Goal: Task Accomplishment & Management: Use online tool/utility

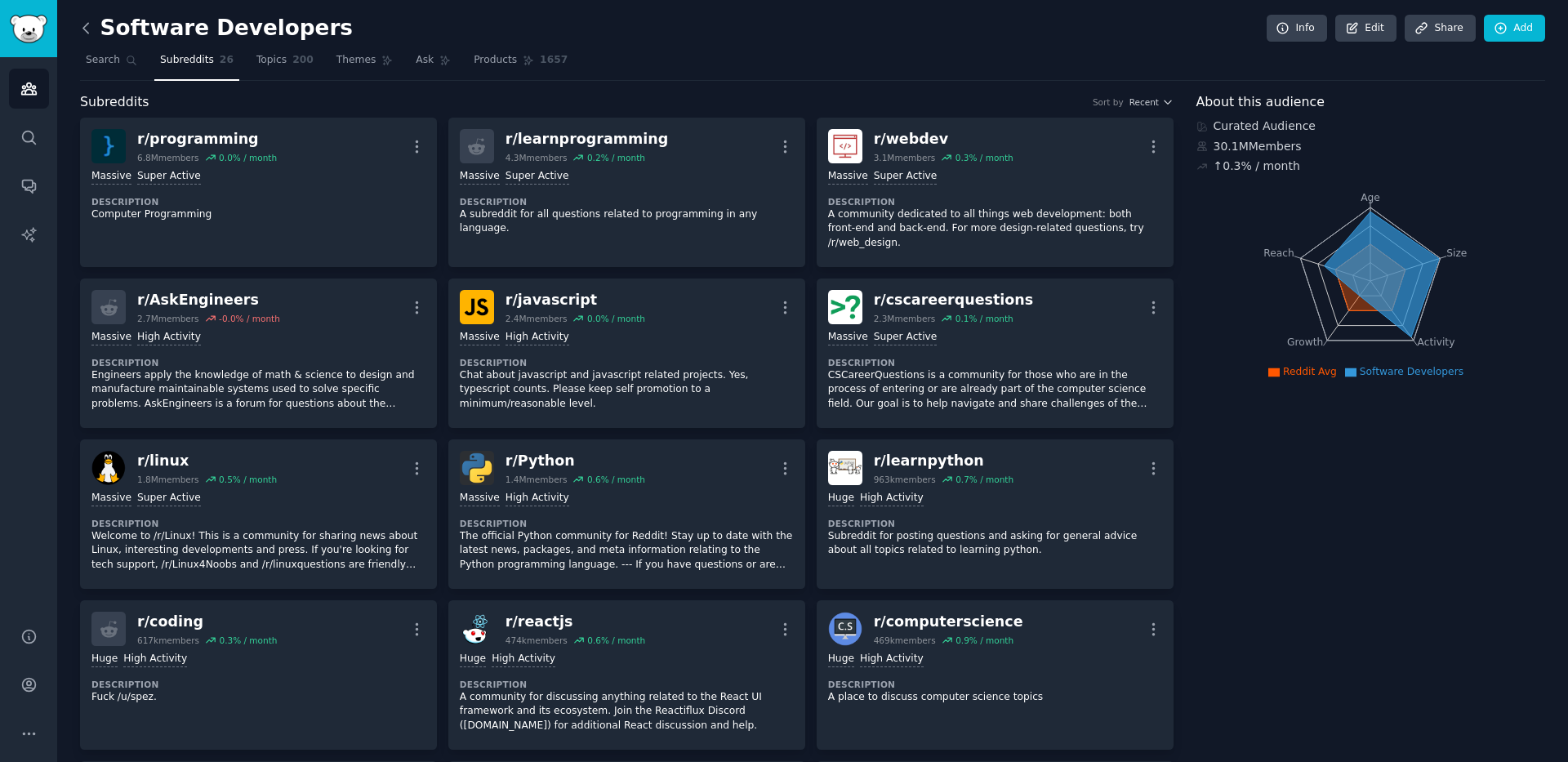
click at [82, 31] on icon at bounding box center [86, 29] width 17 height 17
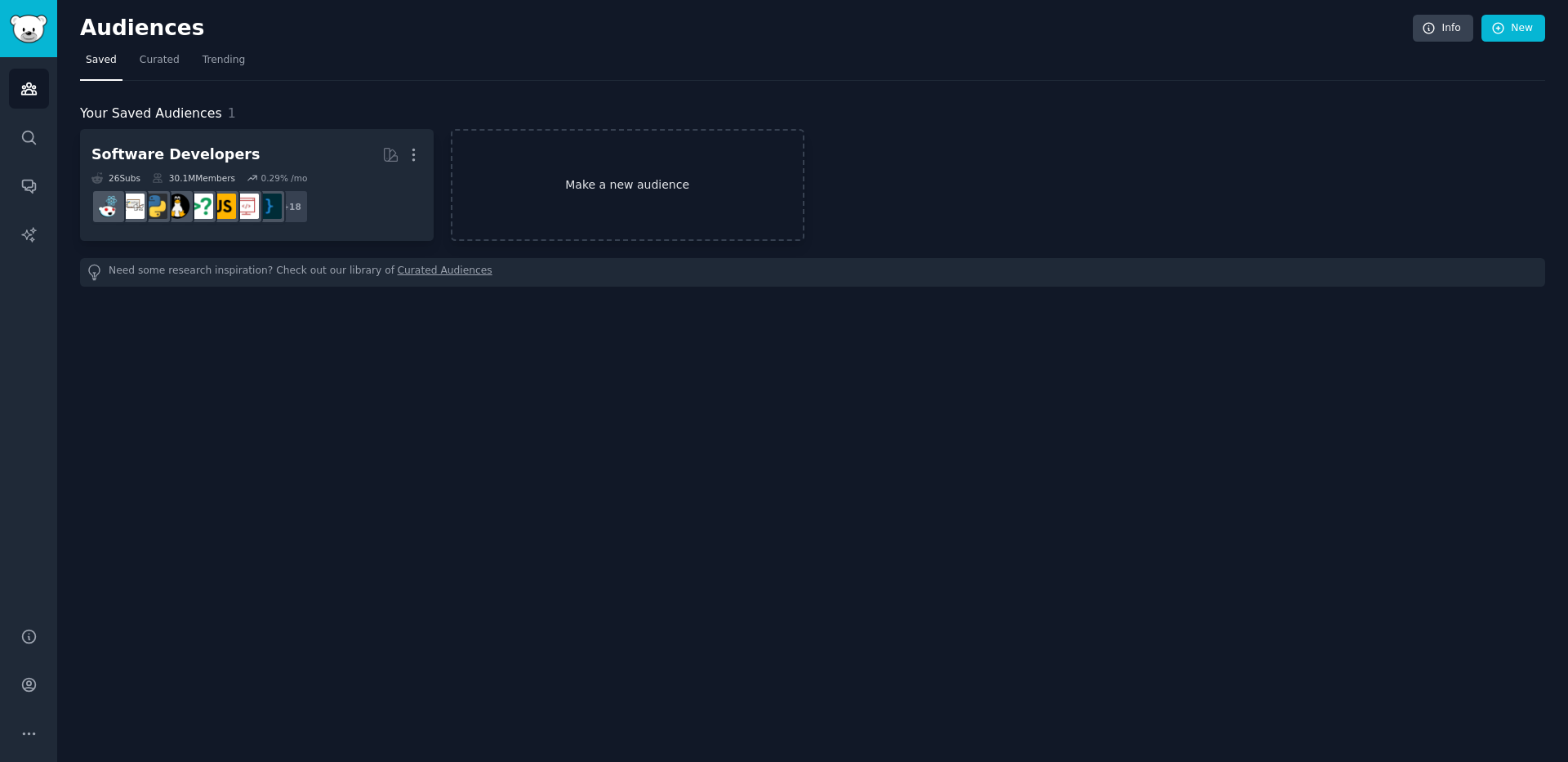
click at [612, 189] on link "Make a new audience" at bounding box center [627, 184] width 354 height 112
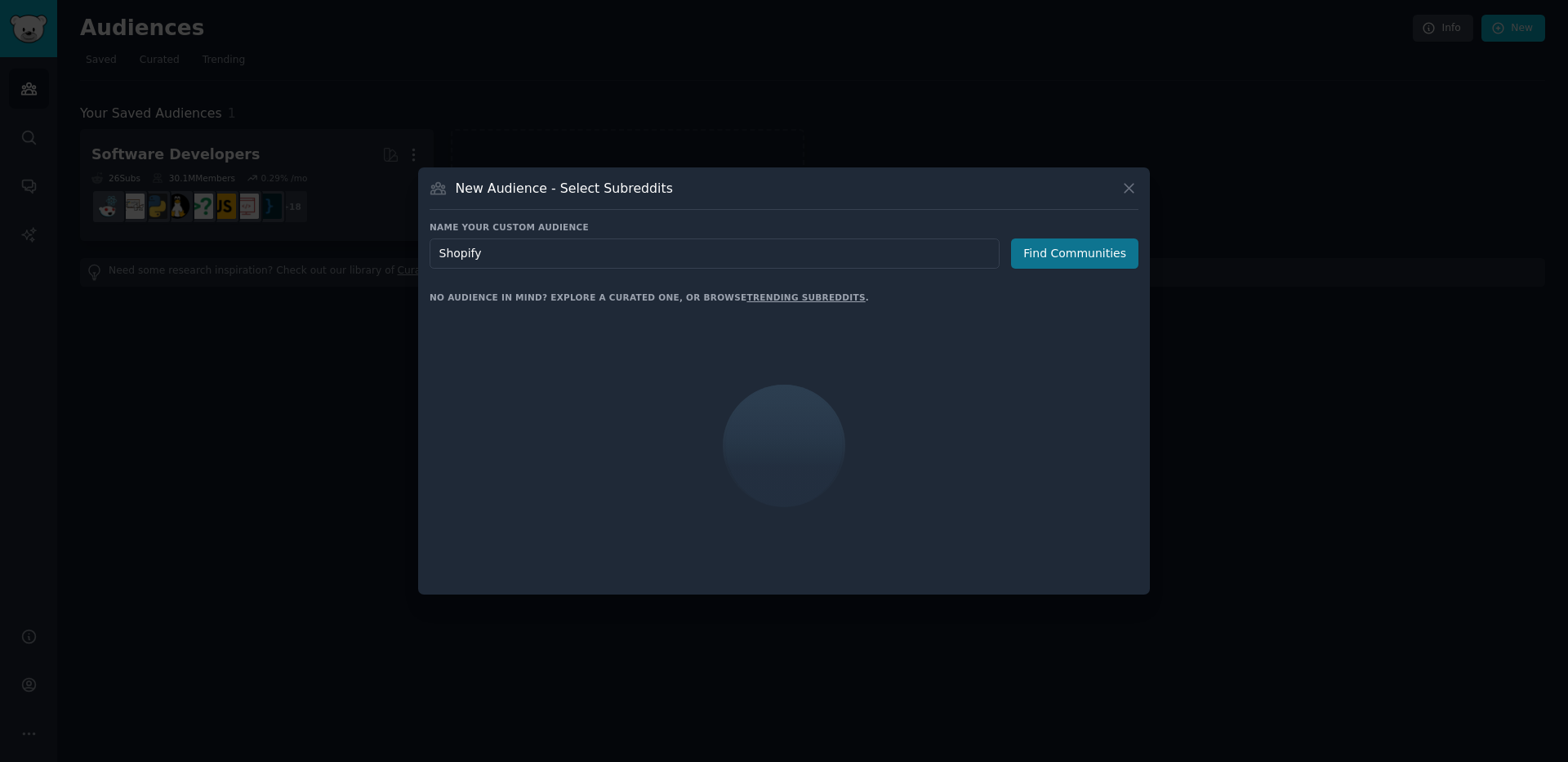
type input "Shopify"
click at [1078, 260] on button "Find Communities" at bounding box center [1074, 254] width 127 height 31
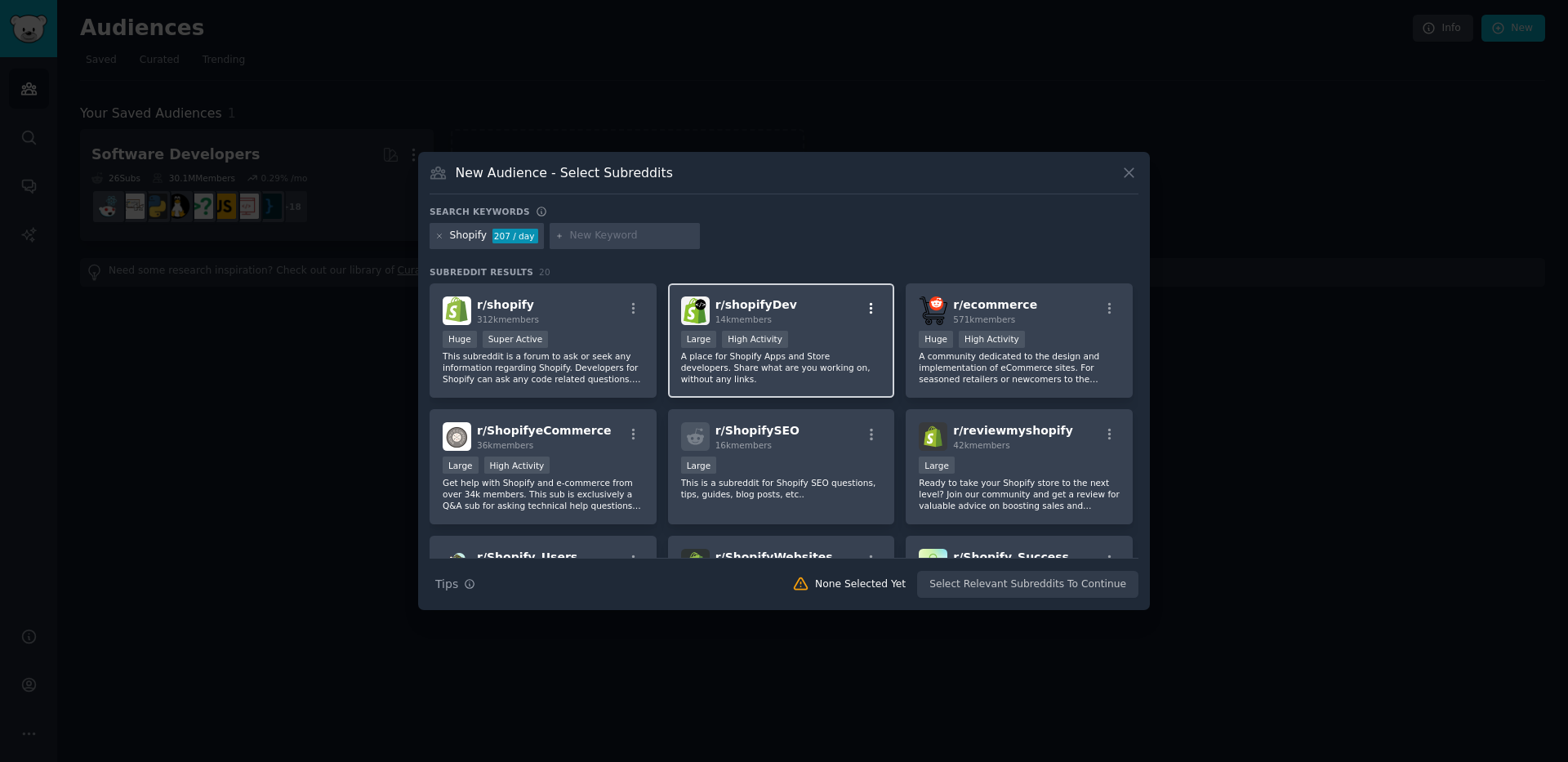
click at [869, 313] on icon "button" at bounding box center [870, 308] width 3 height 11
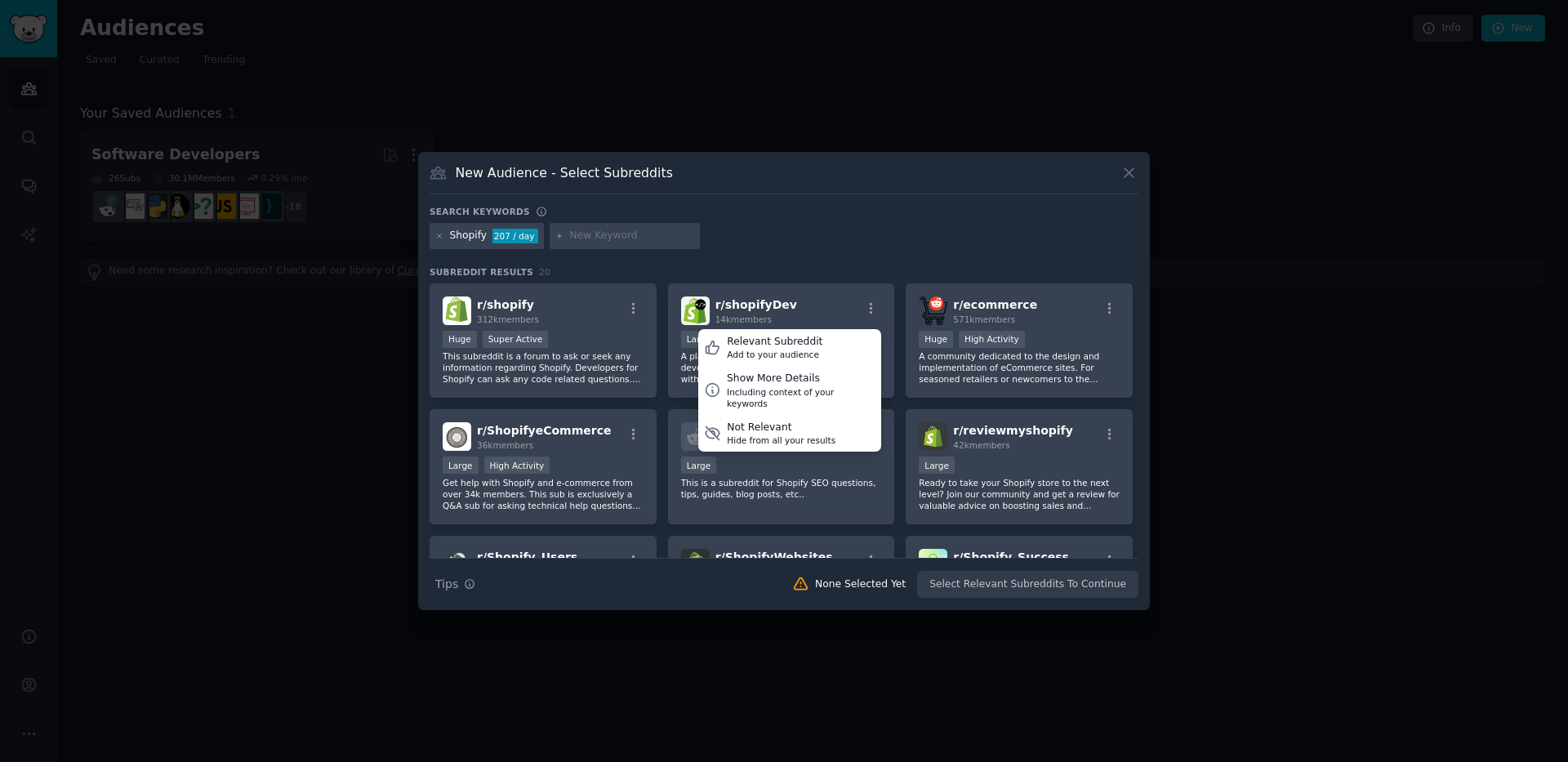
click at [852, 234] on div "Shopify 207 / day" at bounding box center [784, 239] width 709 height 32
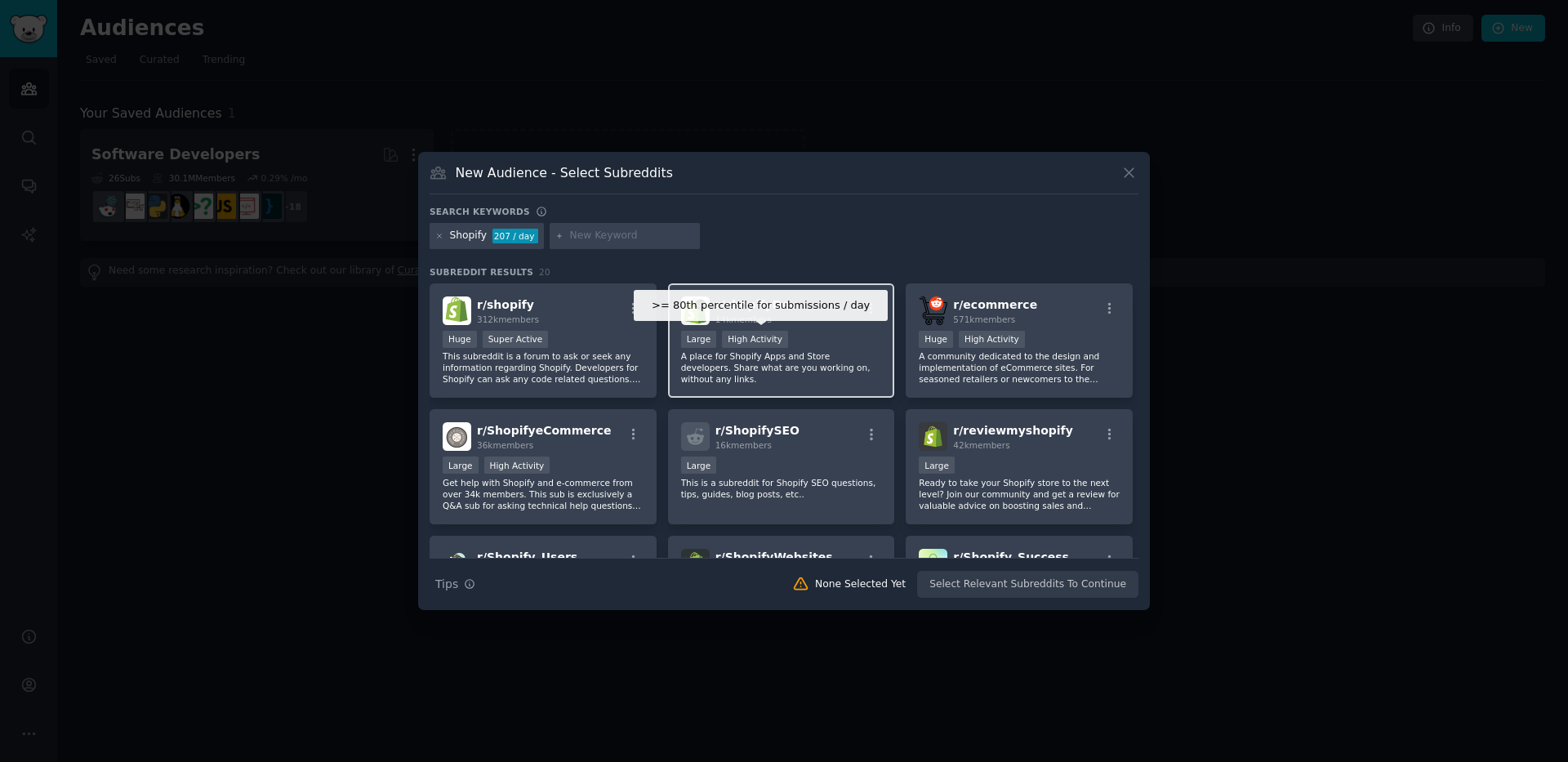
click at [777, 337] on div "High Activity" at bounding box center [754, 340] width 66 height 17
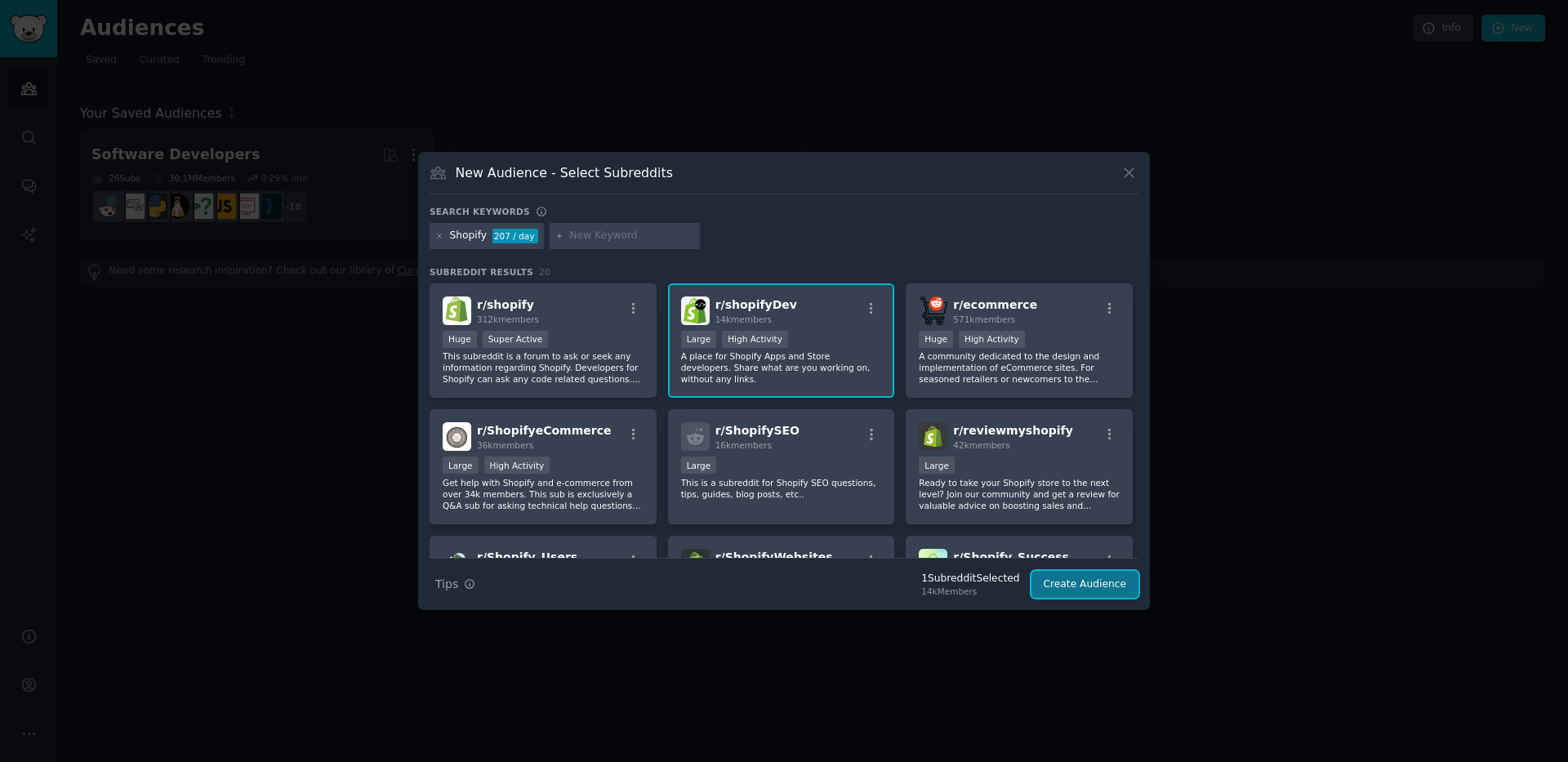
click at [1098, 591] on button "Create Audience" at bounding box center [1085, 584] width 108 height 28
click at [572, 359] on p "This subreddit is a forum to ask or seek any information regarding Shopify. Dev…" at bounding box center [543, 368] width 201 height 34
click at [1133, 173] on icon at bounding box center [1129, 173] width 17 height 17
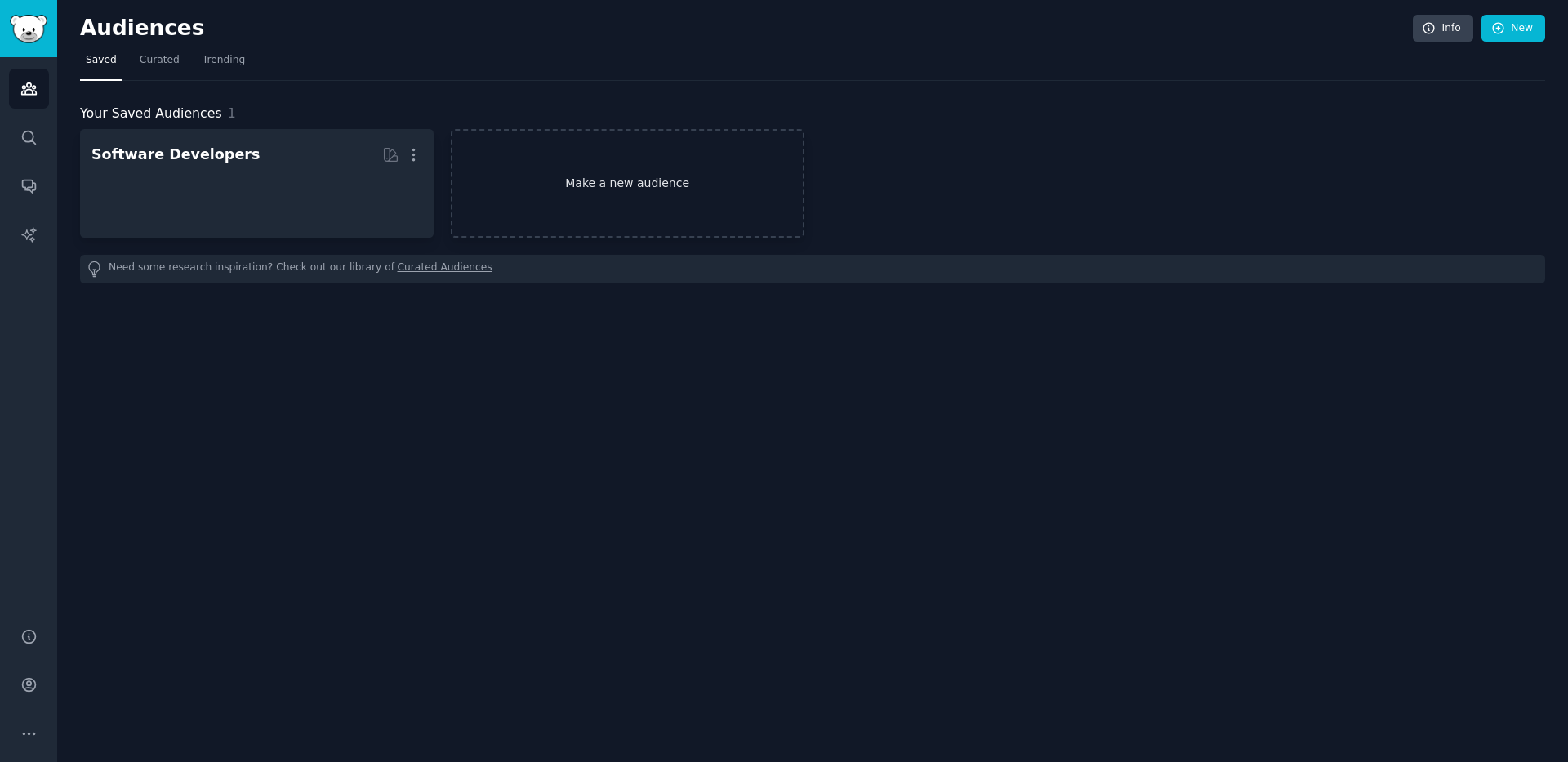
click at [628, 180] on link "Make a new audience" at bounding box center [627, 183] width 354 height 109
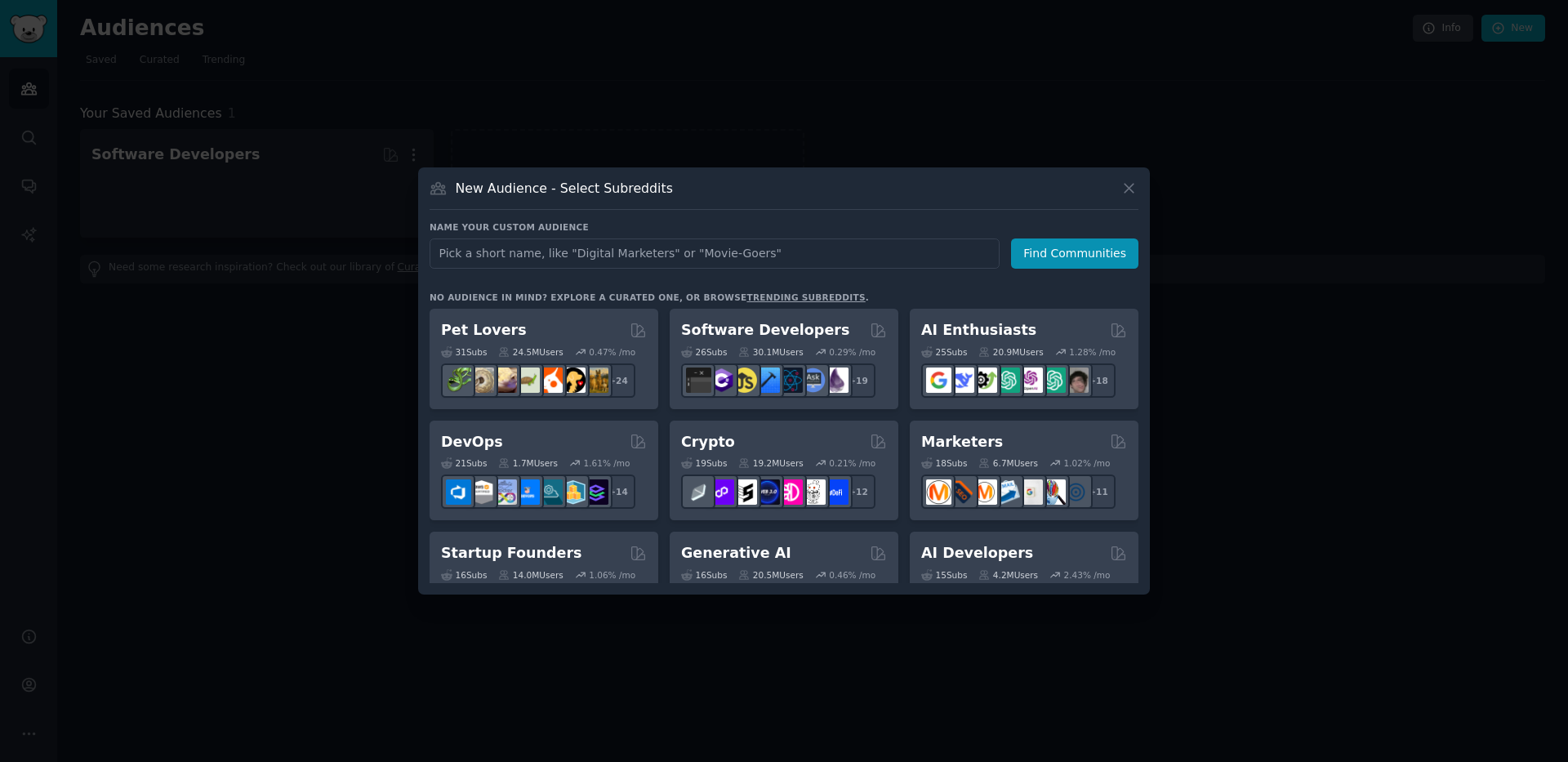
click at [606, 257] on input "text" at bounding box center [714, 254] width 570 height 31
type input "Shopify"
click button "Find Communities" at bounding box center [1074, 254] width 127 height 31
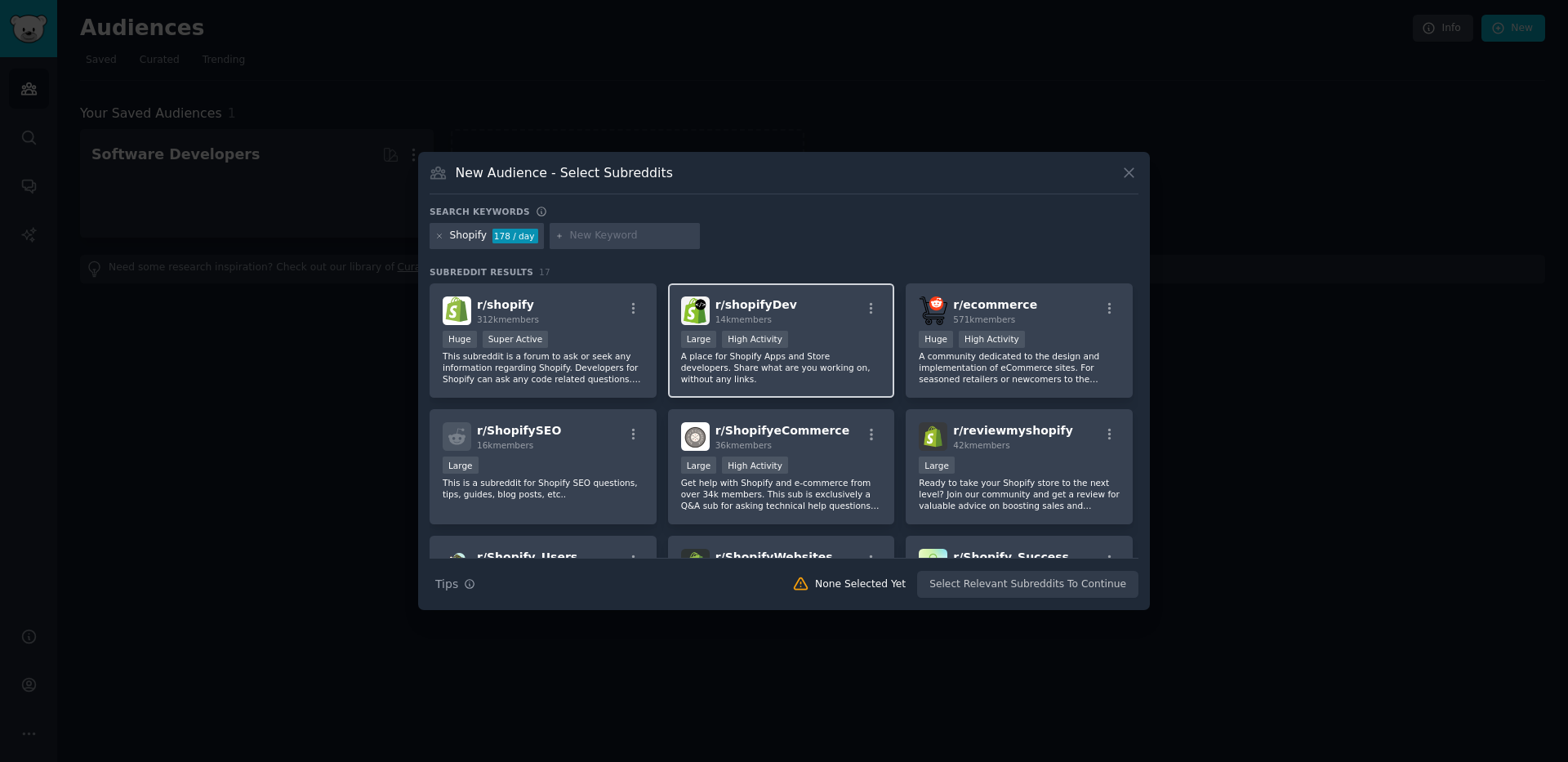
click at [819, 339] on div ">= 80th percentile for submissions / day Large High Activity" at bounding box center [782, 341] width 201 height 20
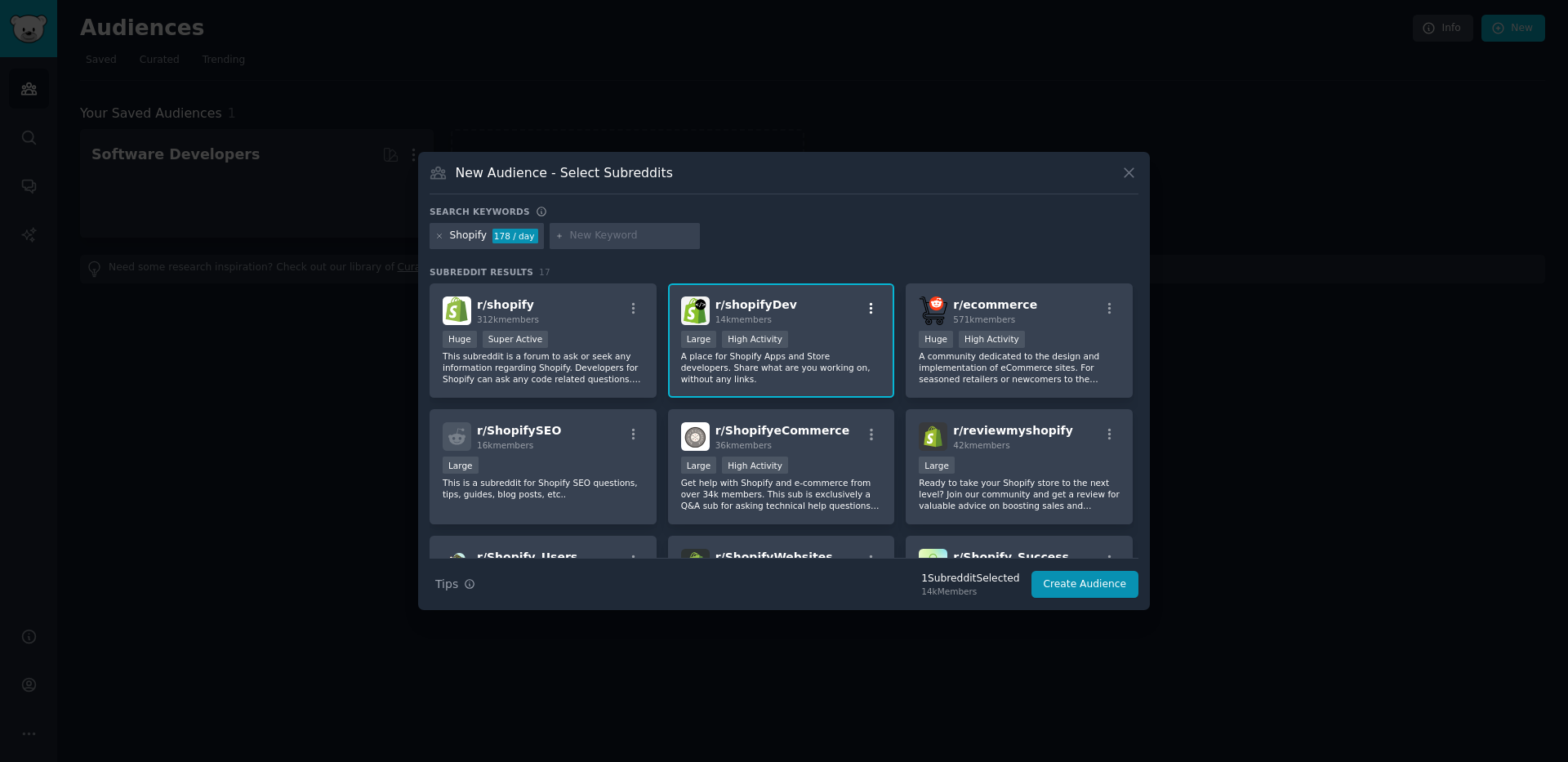
click at [873, 309] on icon "button" at bounding box center [870, 308] width 14 height 14
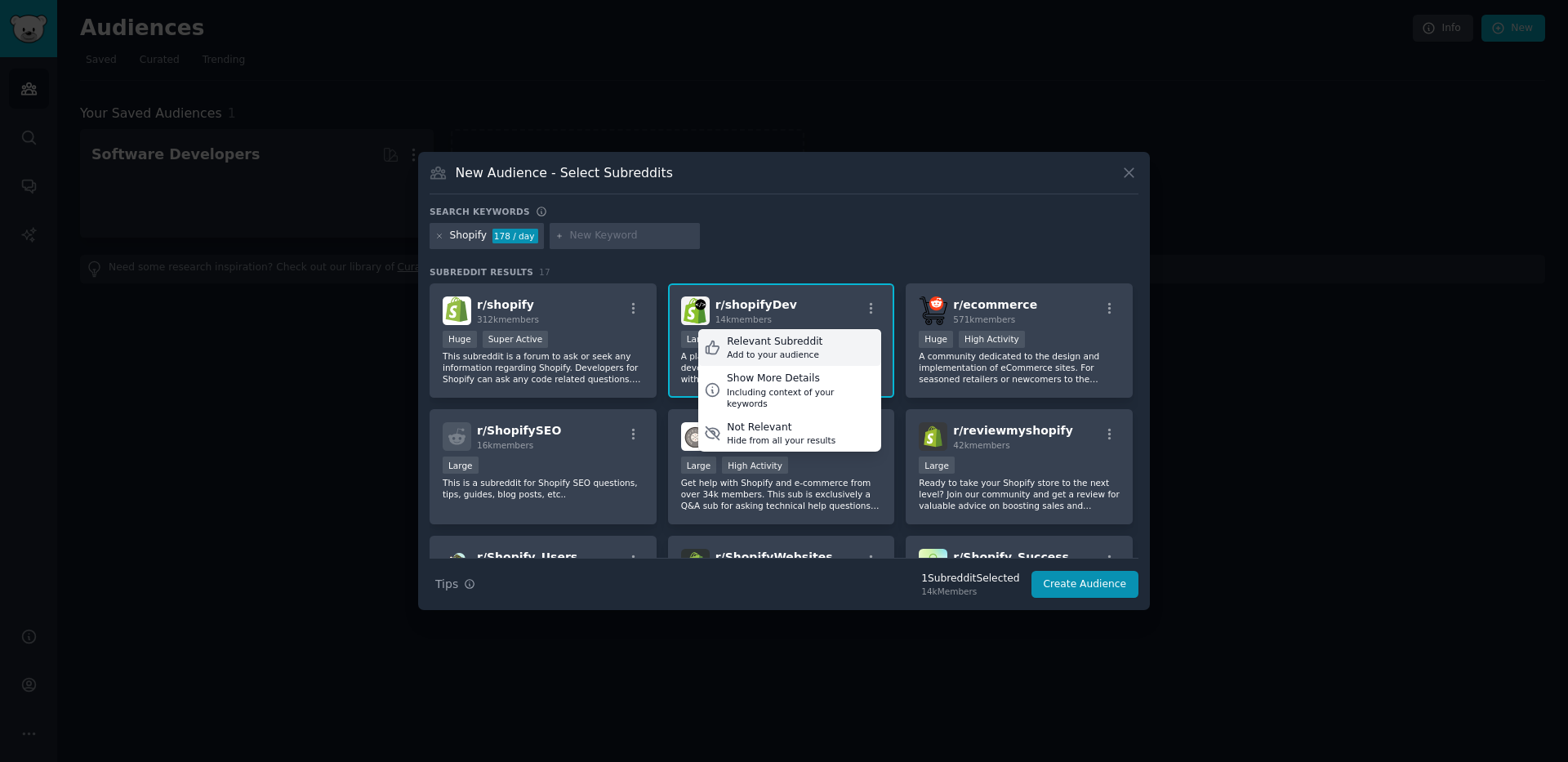
click at [804, 337] on div "Relevant Subreddit" at bounding box center [775, 342] width 95 height 14
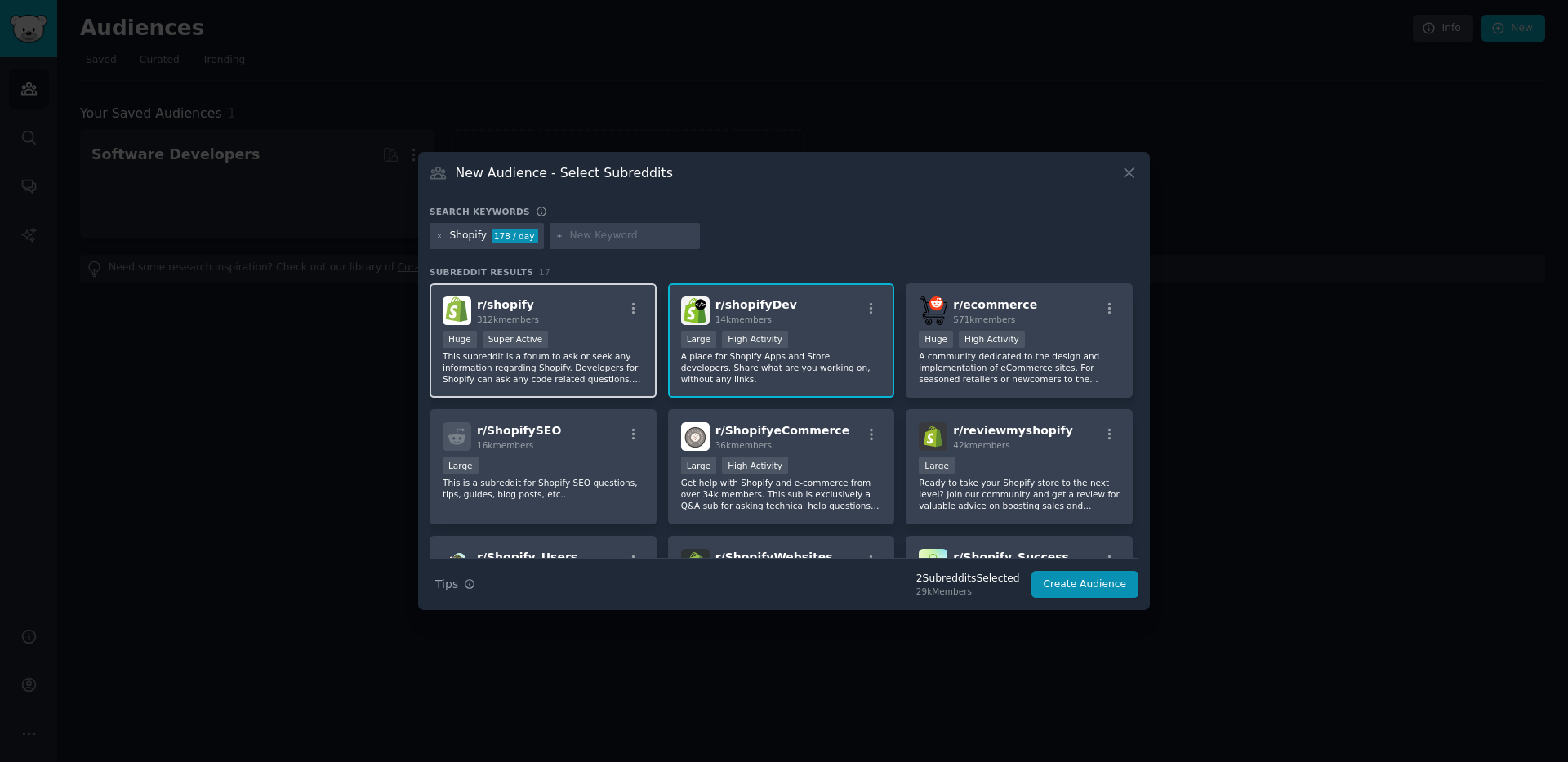
click at [621, 325] on div "r/ shopify 312k members" at bounding box center [543, 311] width 201 height 29
click at [630, 305] on icon "button" at bounding box center [633, 308] width 14 height 14
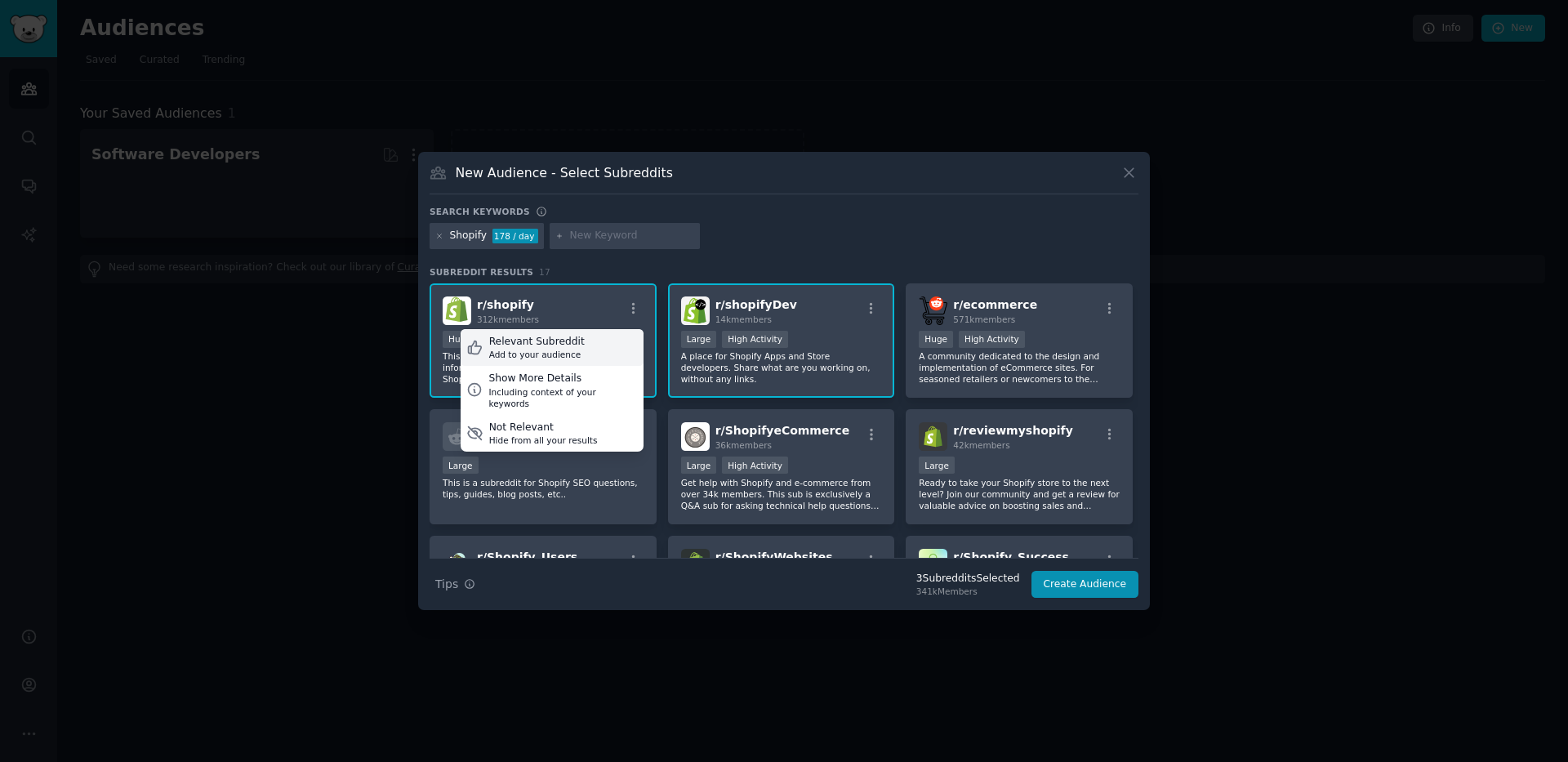
click at [611, 346] on div "Relevant Subreddit Add to your audience" at bounding box center [553, 348] width 183 height 37
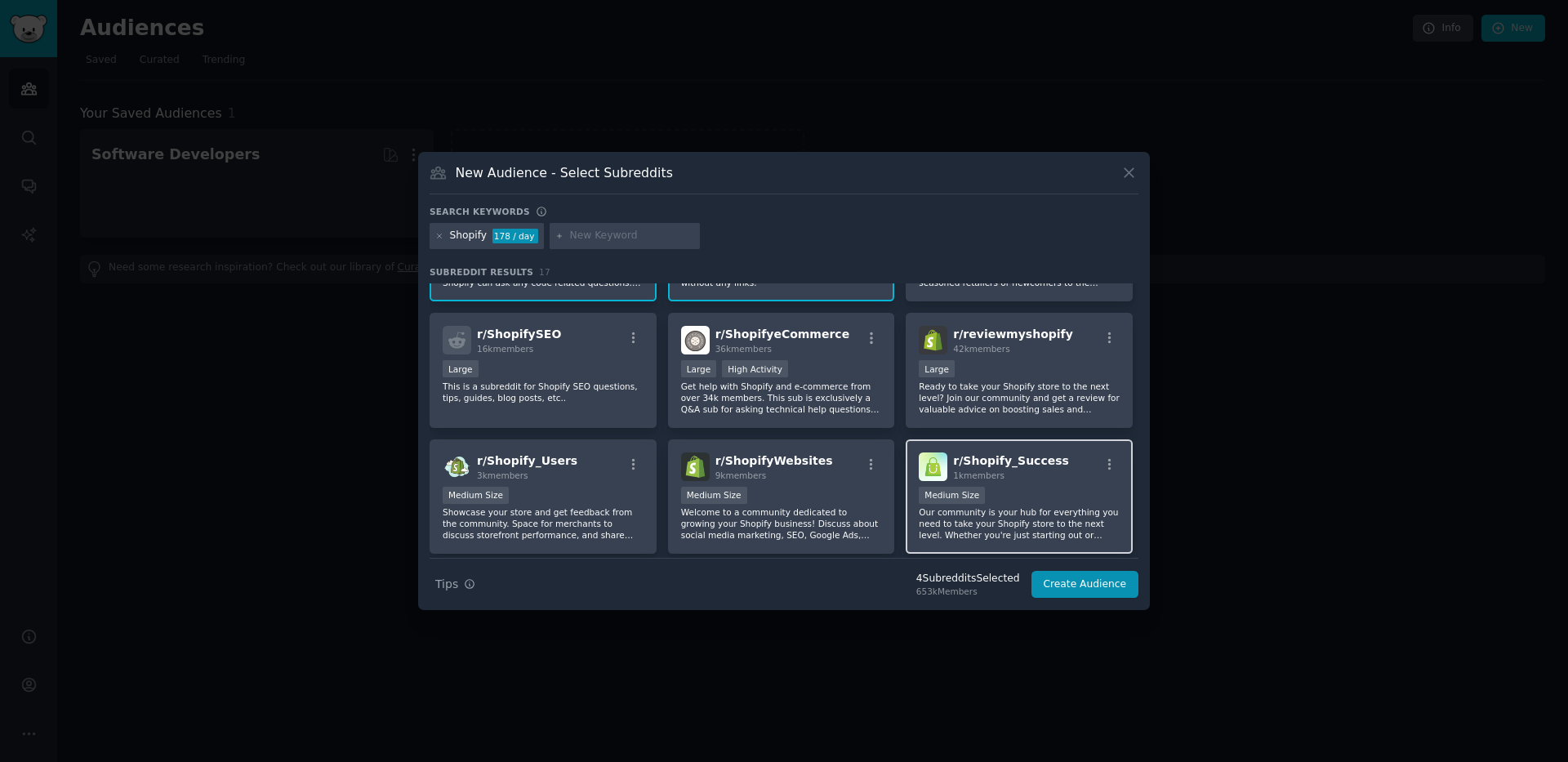
scroll to position [105, 0]
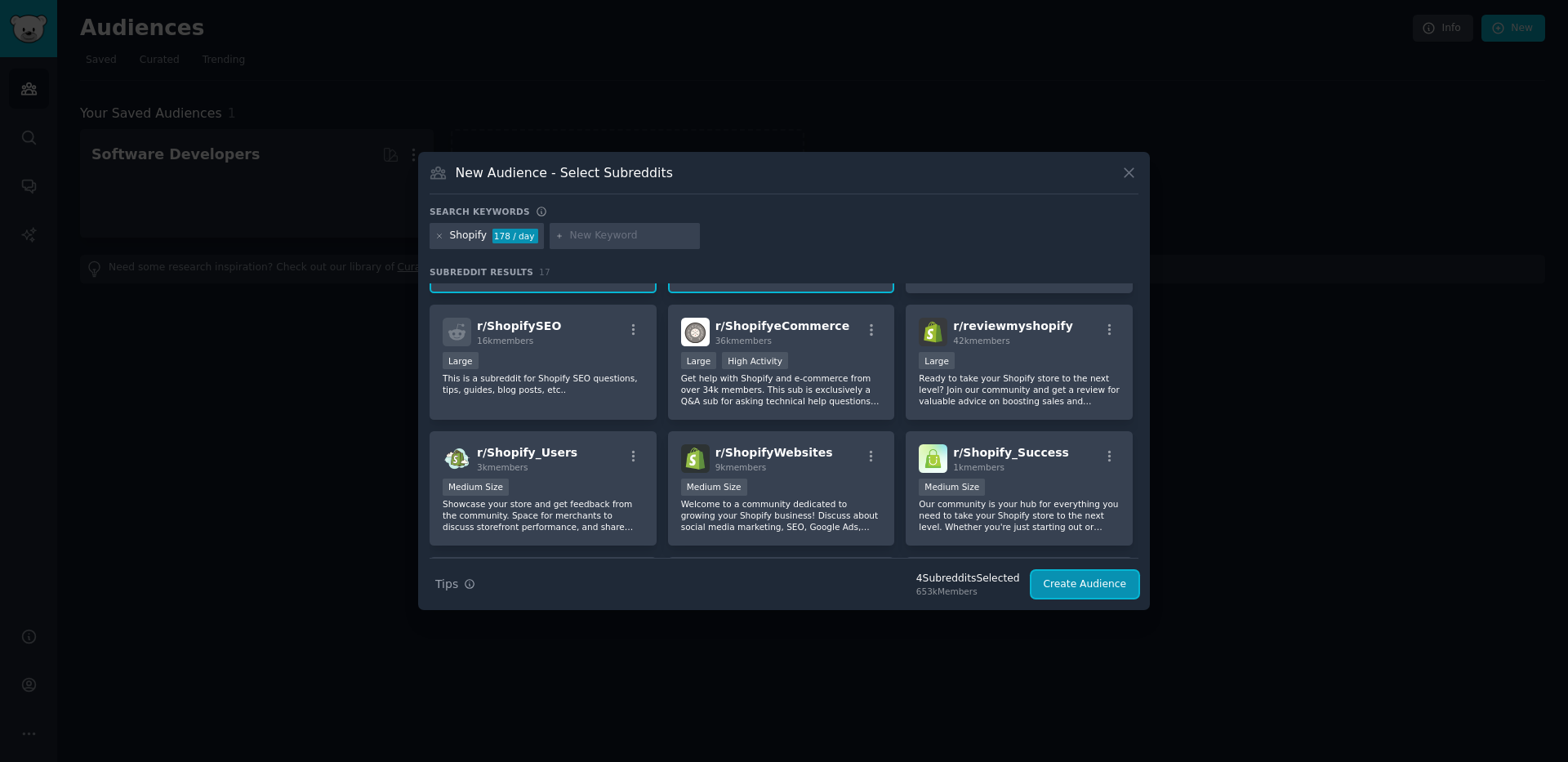
click at [1056, 581] on button "Create Audience" at bounding box center [1085, 584] width 108 height 28
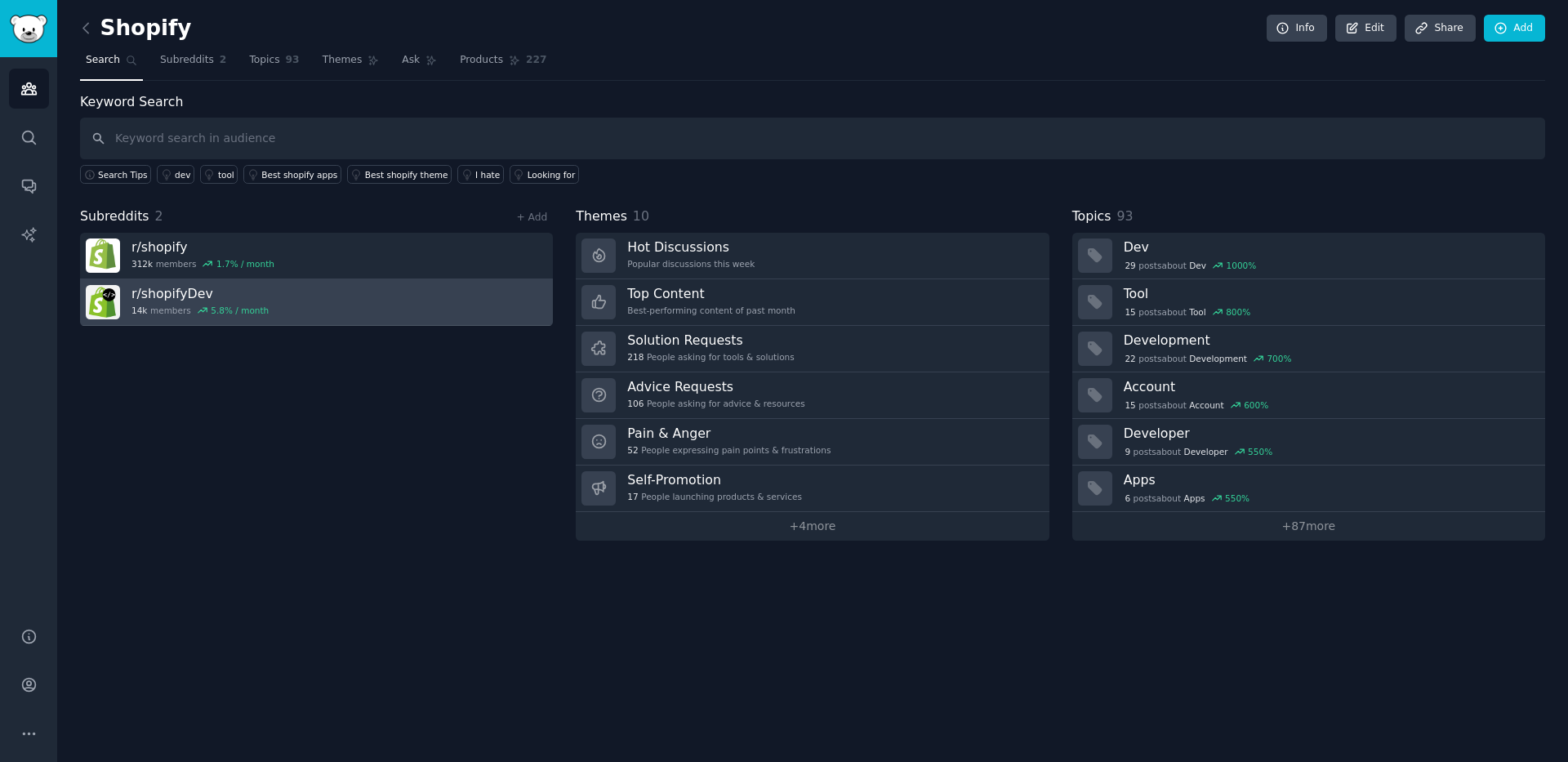
click at [258, 311] on div "5.8 % / month" at bounding box center [240, 310] width 58 height 11
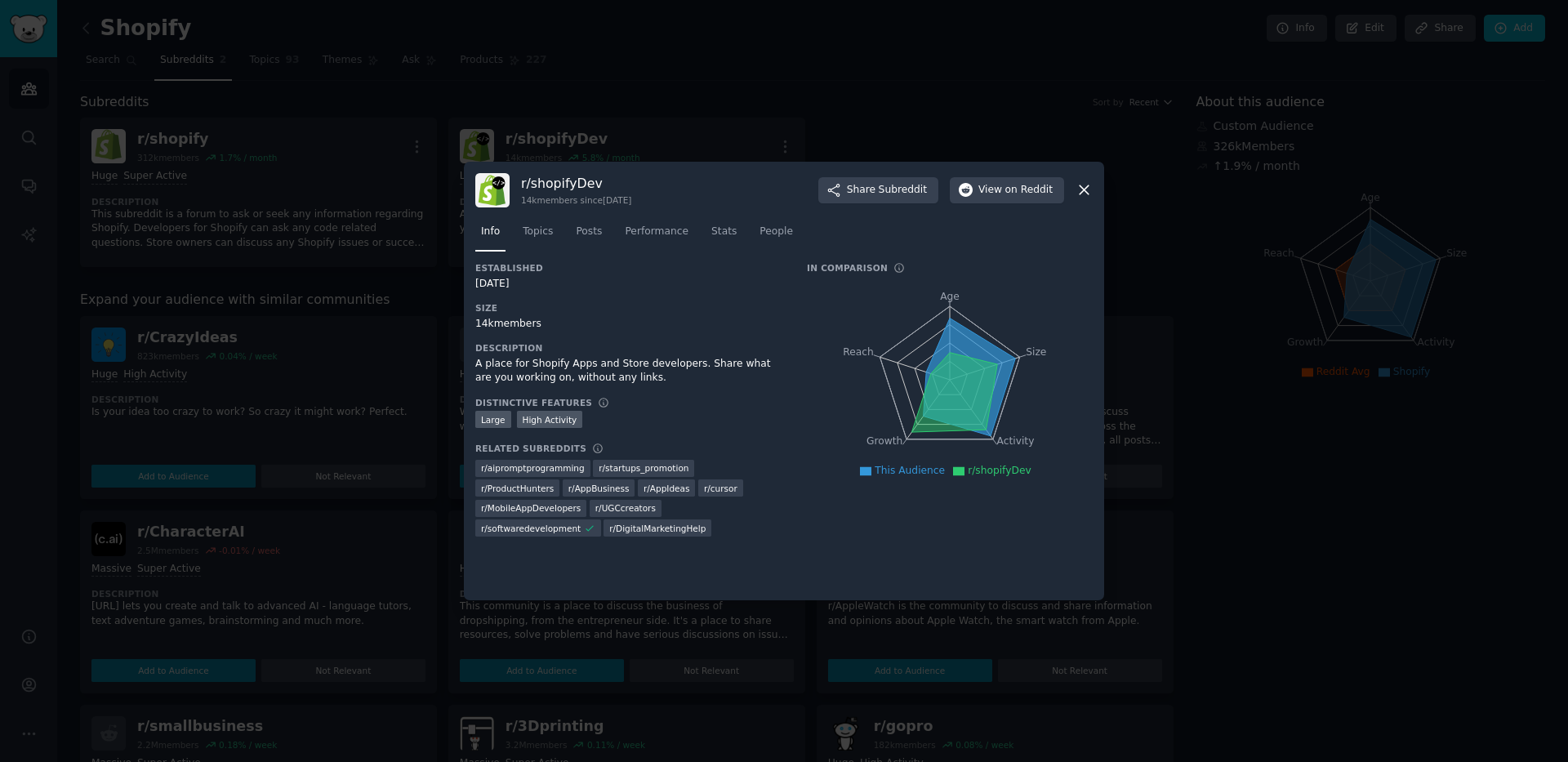
click at [1085, 192] on icon at bounding box center [1083, 190] width 9 height 9
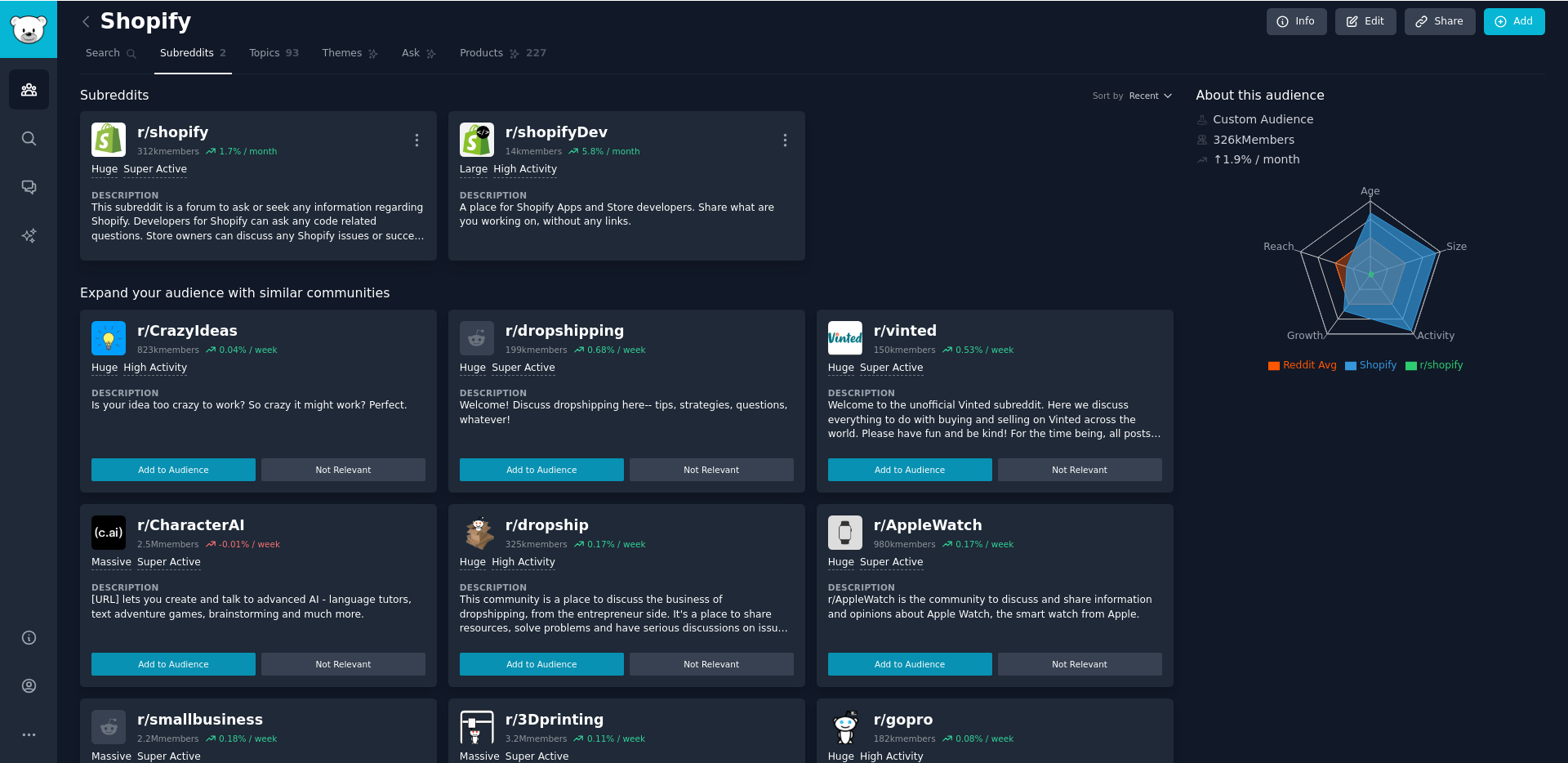
scroll to position [13, 0]
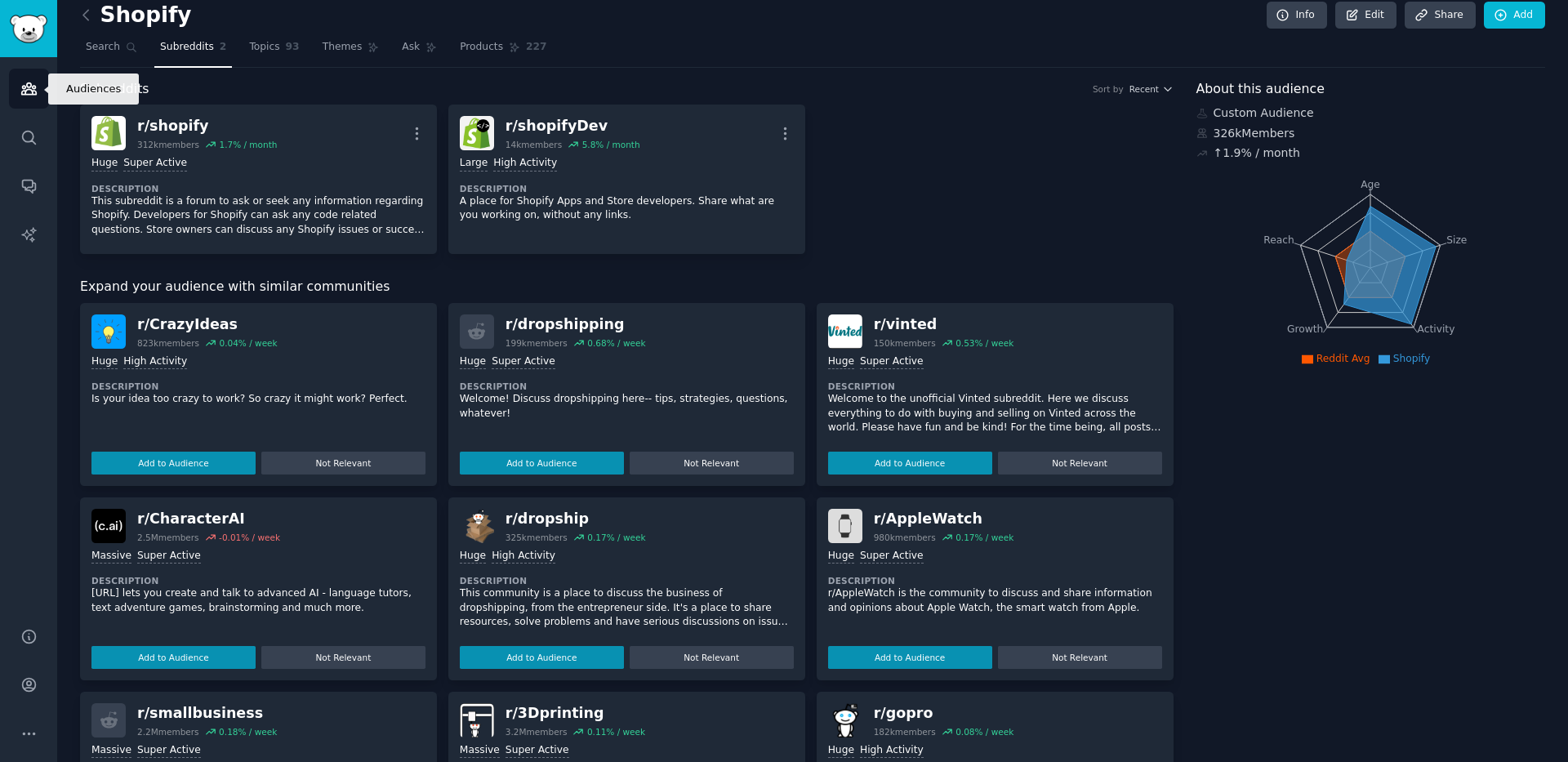
click at [32, 94] on icon "Sidebar" at bounding box center [28, 89] width 14 height 11
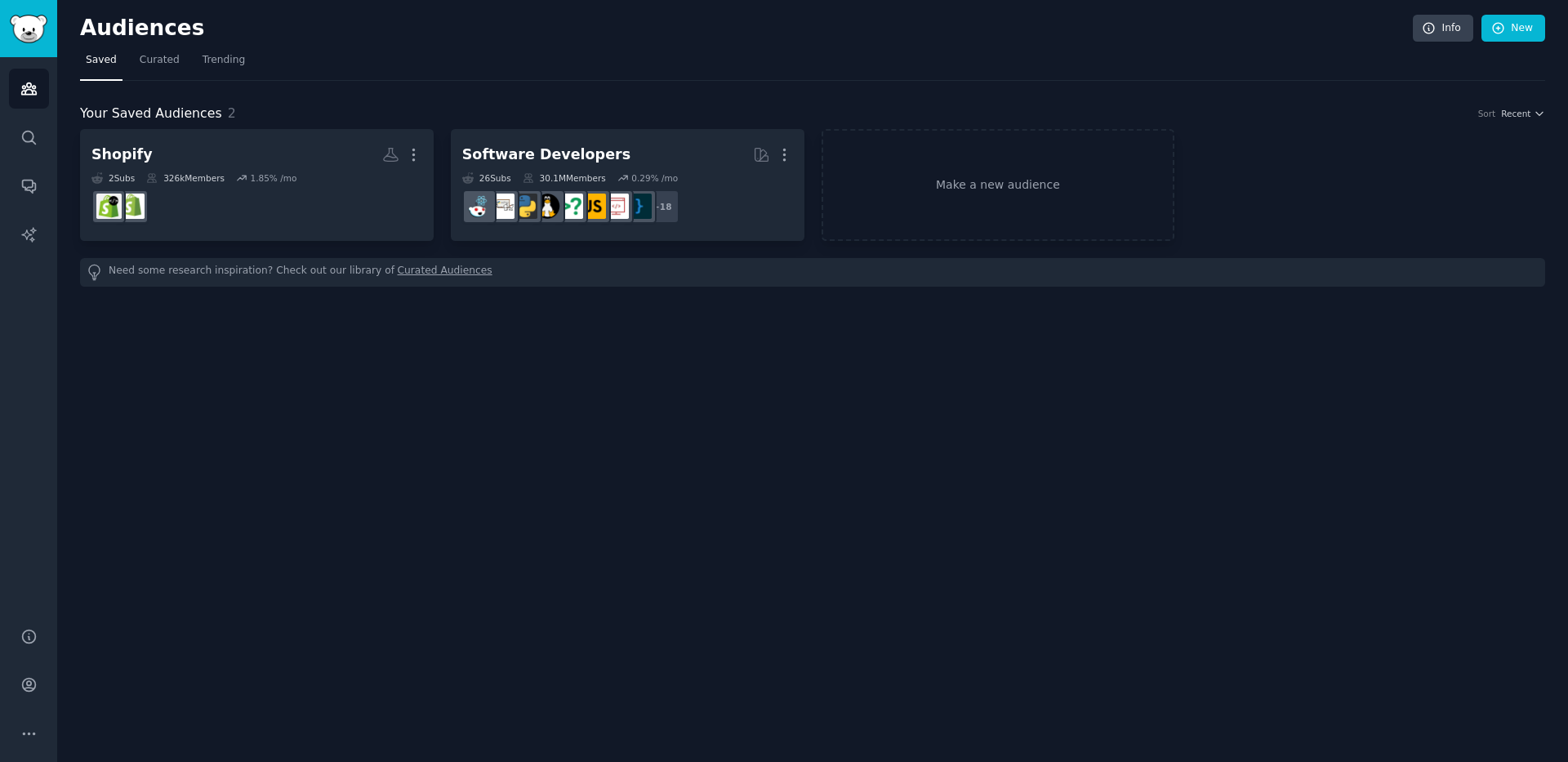
click at [734, 343] on div "Audiences Info New Saved Curated Trending Your Saved Audiences 2 Sort Recent Sh…" at bounding box center [812, 381] width 1511 height 762
click at [1524, 118] on span "Recent" at bounding box center [1516, 114] width 30 height 11
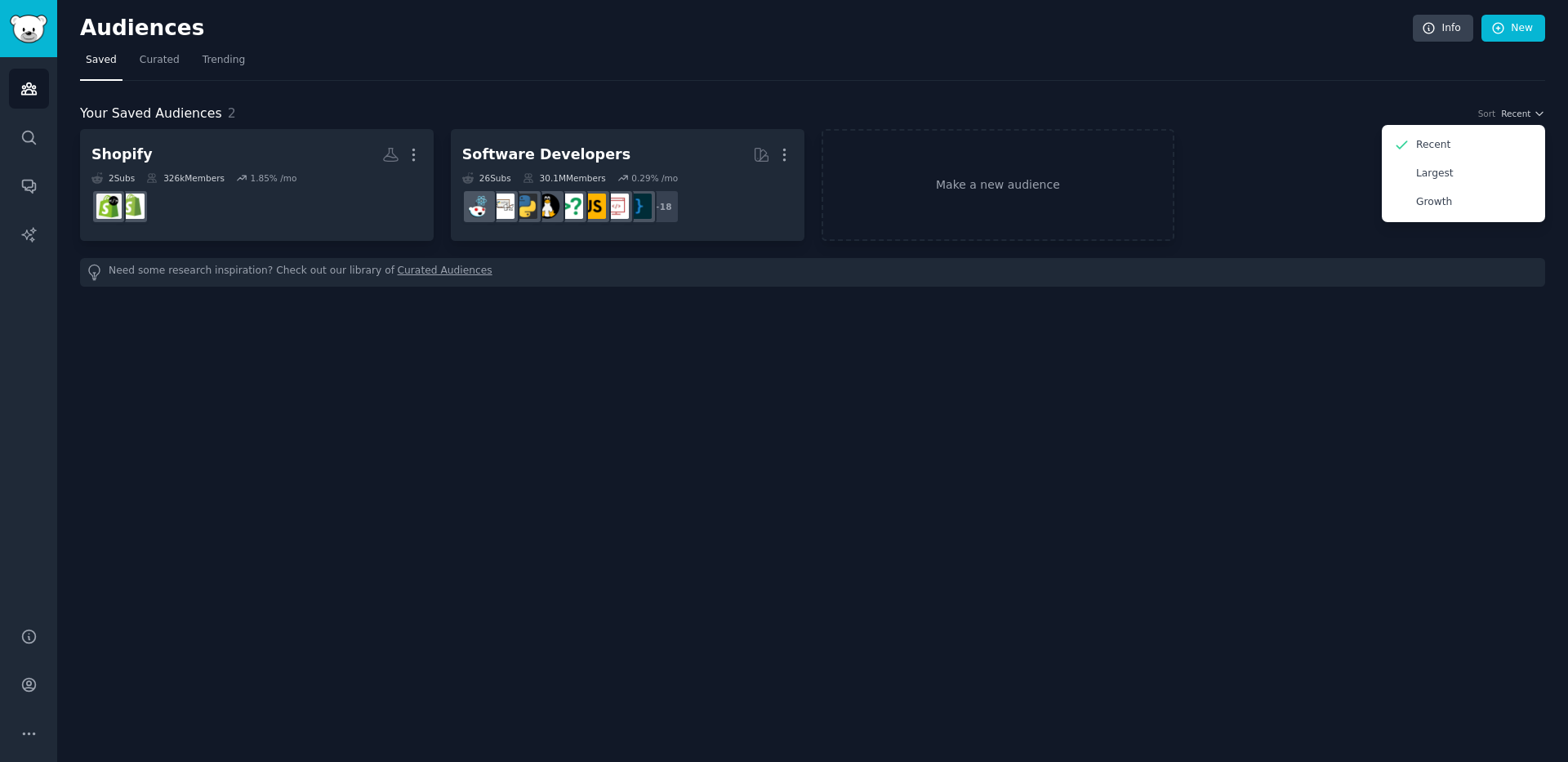
click at [697, 388] on div "Audiences Info New Saved Curated Trending Your Saved Audiences 2 Sort Recent Re…" at bounding box center [812, 381] width 1511 height 762
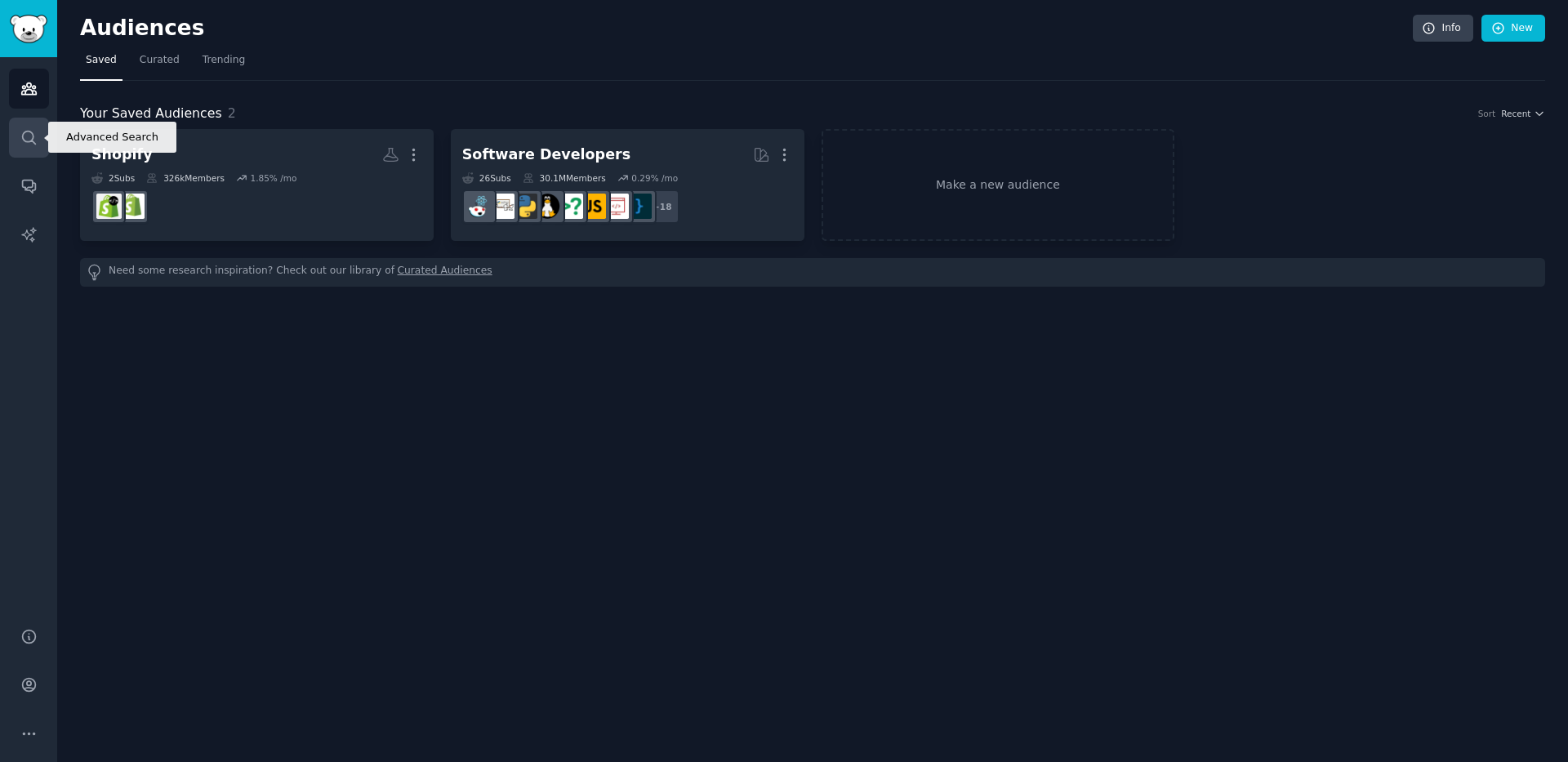
click at [32, 141] on icon "Sidebar" at bounding box center [29, 138] width 13 height 13
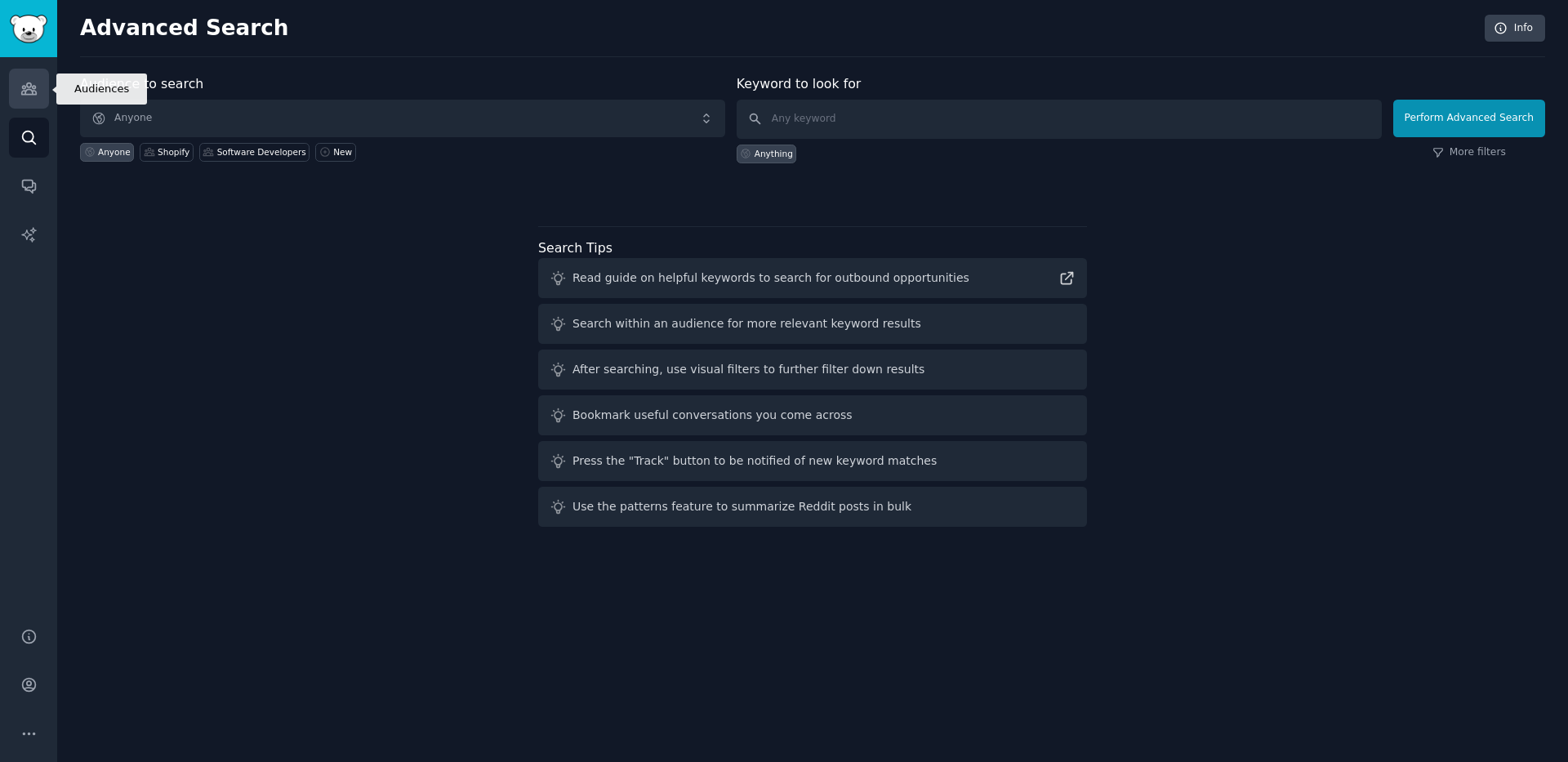
click at [38, 92] on link "Audiences" at bounding box center [29, 89] width 40 height 40
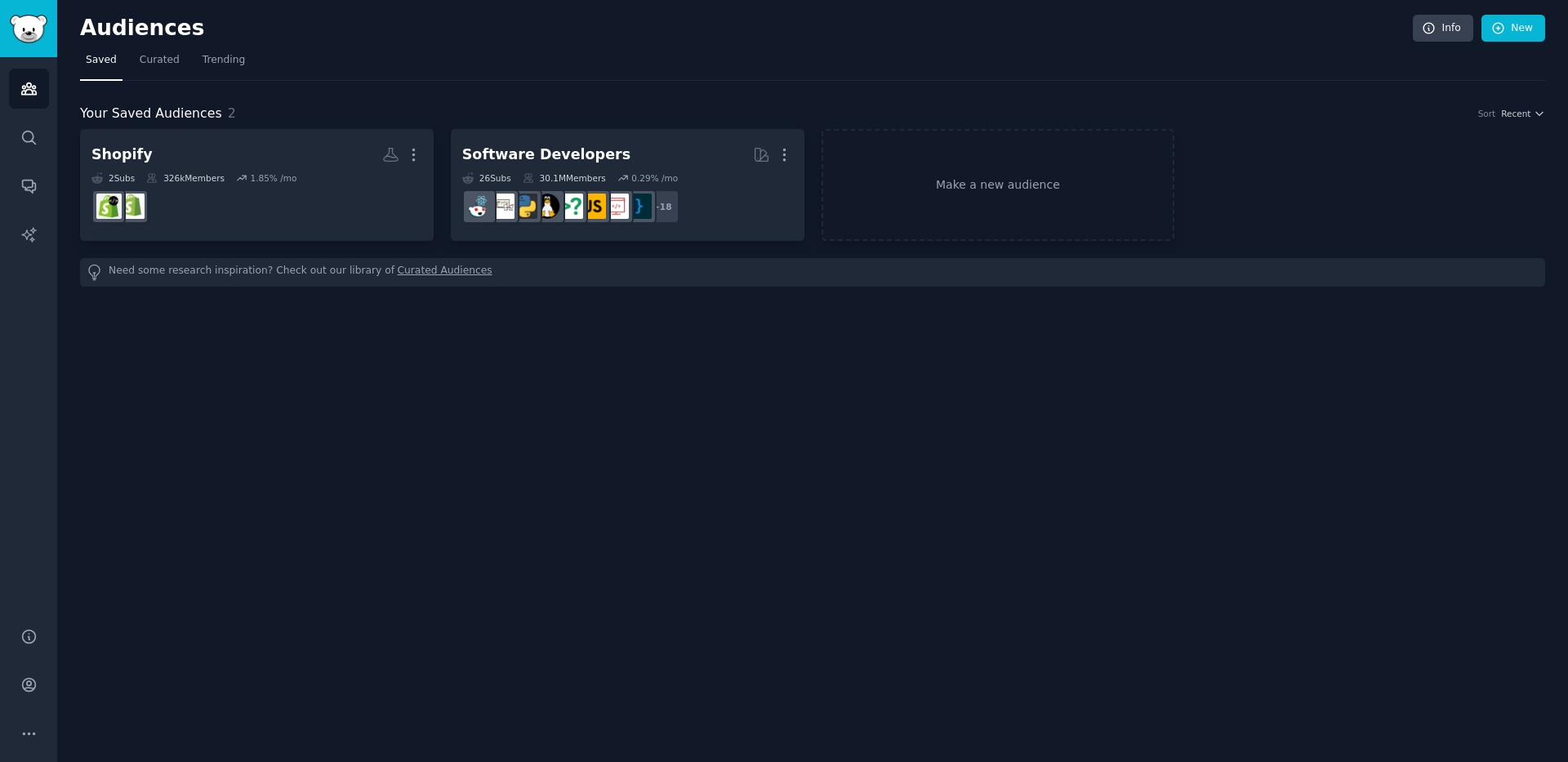
click at [191, 120] on span "Your Saved Audiences" at bounding box center [151, 114] width 142 height 20
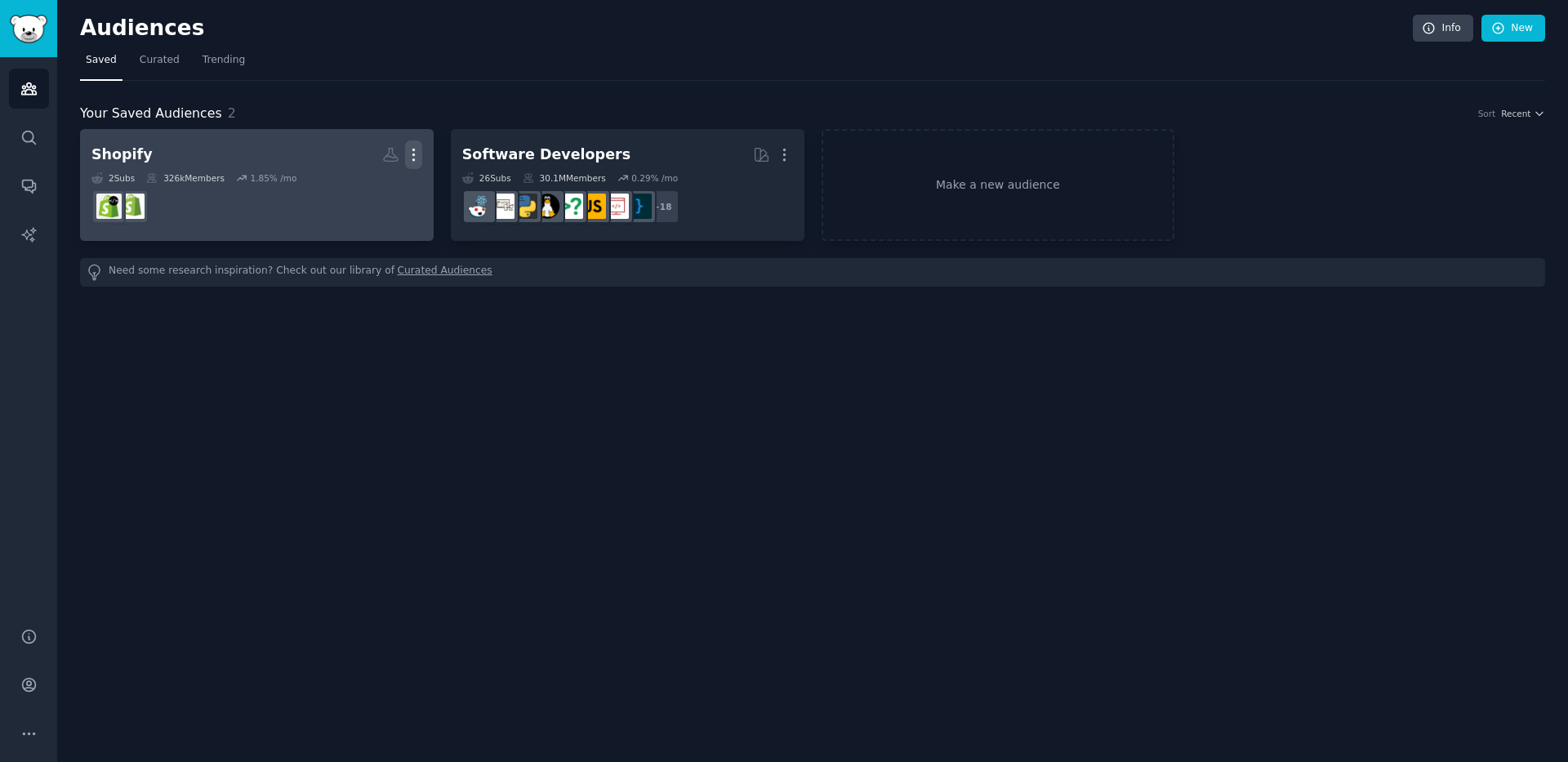
click at [416, 152] on icon "button" at bounding box center [413, 155] width 17 height 17
click at [382, 184] on p "Delete" at bounding box center [368, 189] width 37 height 17
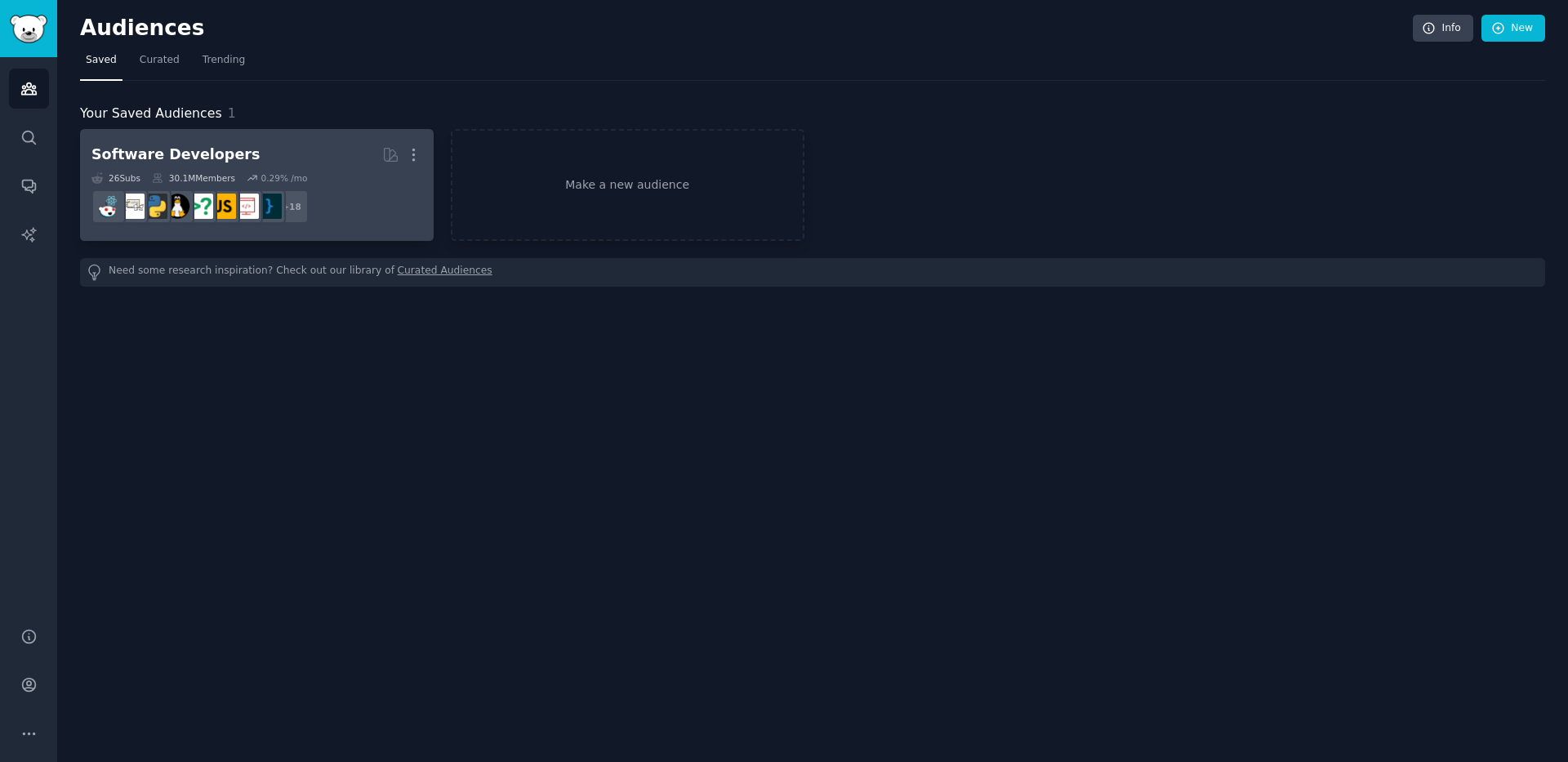
click at [341, 206] on dd "r/learnprogramming, r/AskEngineers, r/coding, r/computerscience, r/devops, r/ru…" at bounding box center [257, 207] width 331 height 46
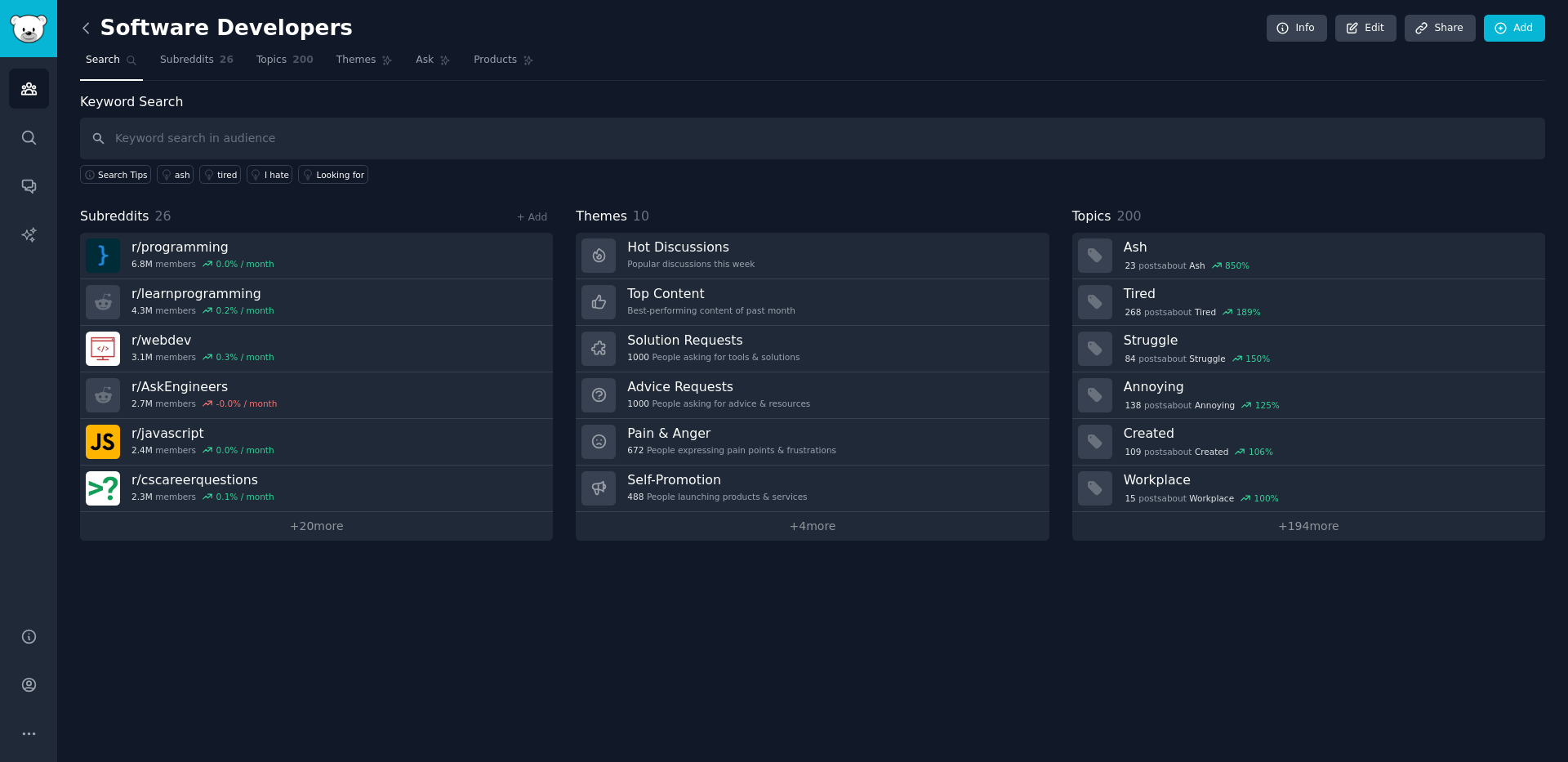
click at [86, 32] on icon at bounding box center [85, 28] width 5 height 10
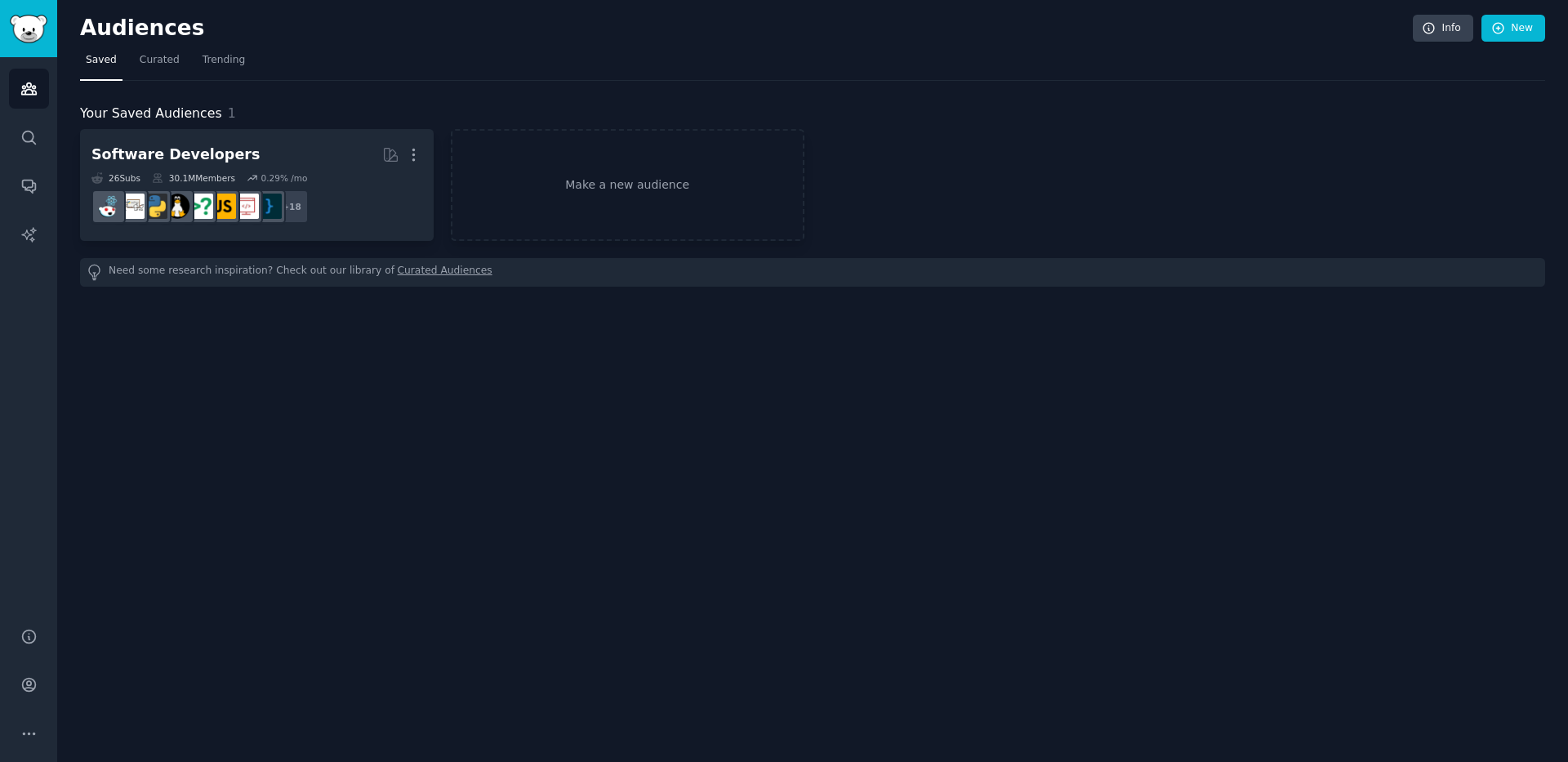
click at [558, 376] on div "Audiences Info New Saved Curated Trending Your Saved Audiences 1 Software Devel…" at bounding box center [812, 381] width 1511 height 762
click at [156, 62] on span "Curated" at bounding box center [159, 60] width 40 height 14
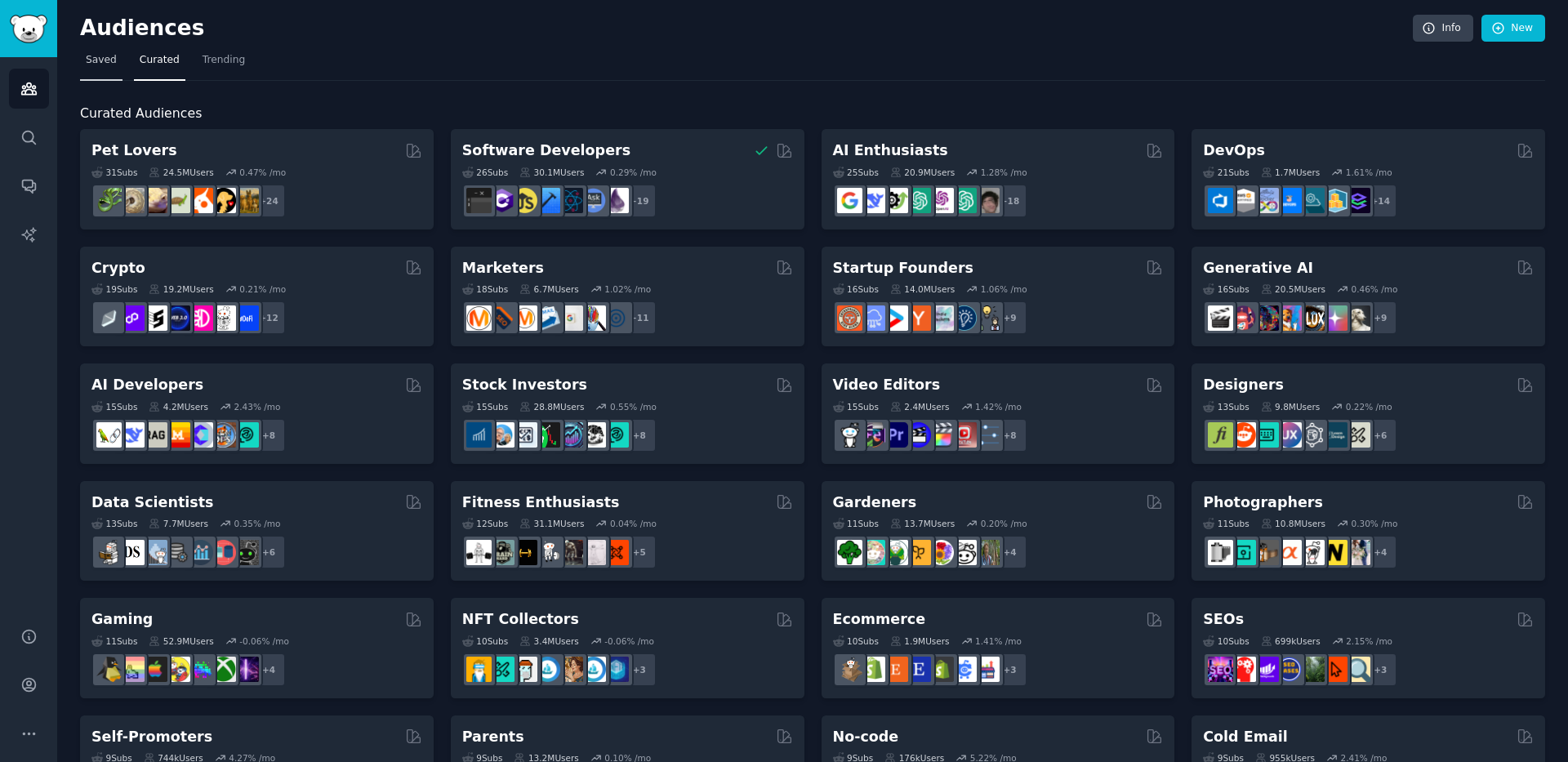
click at [91, 63] on span "Saved" at bounding box center [101, 60] width 31 height 14
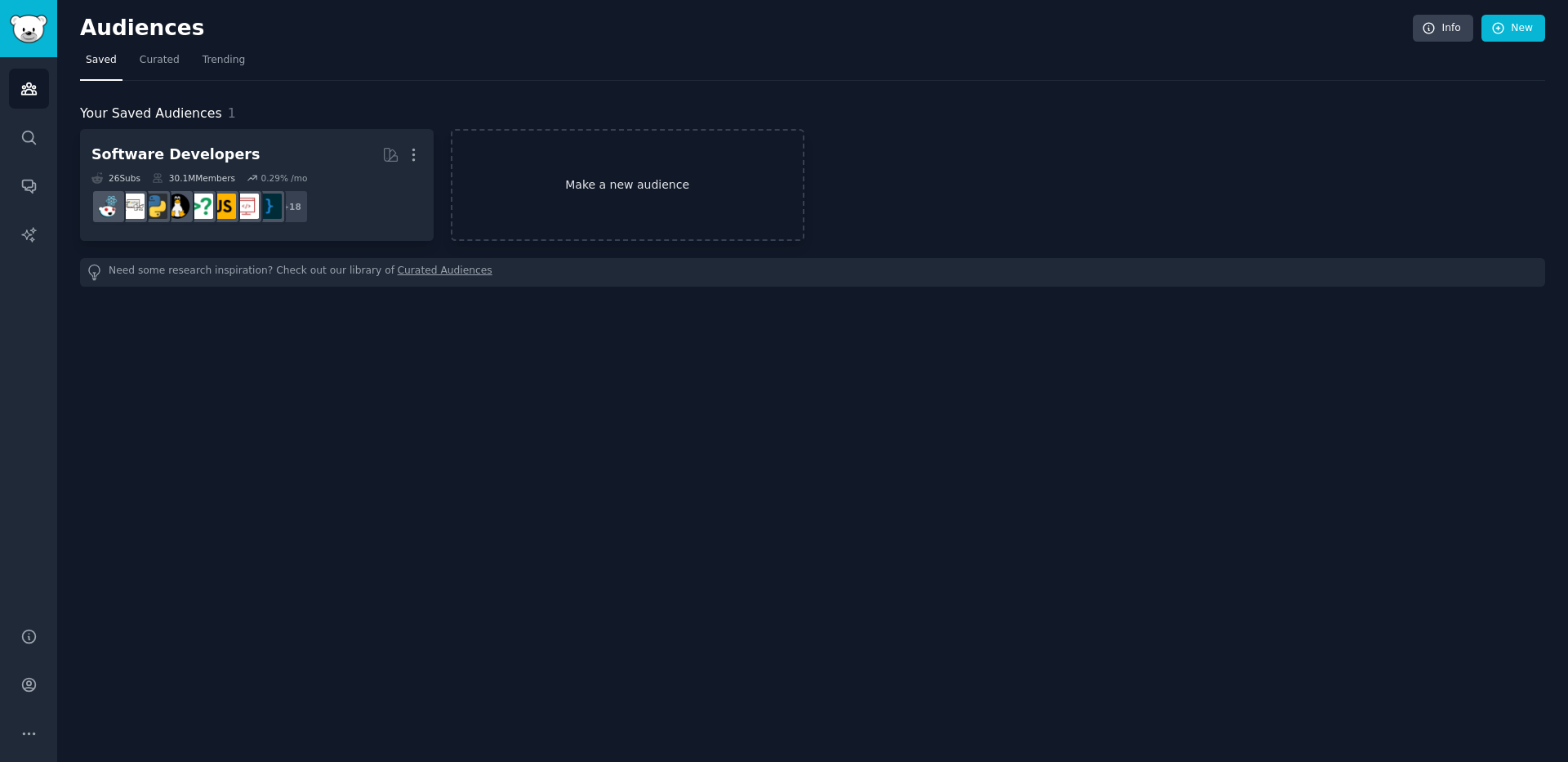
click at [650, 177] on link "Make a new audience" at bounding box center [627, 184] width 354 height 112
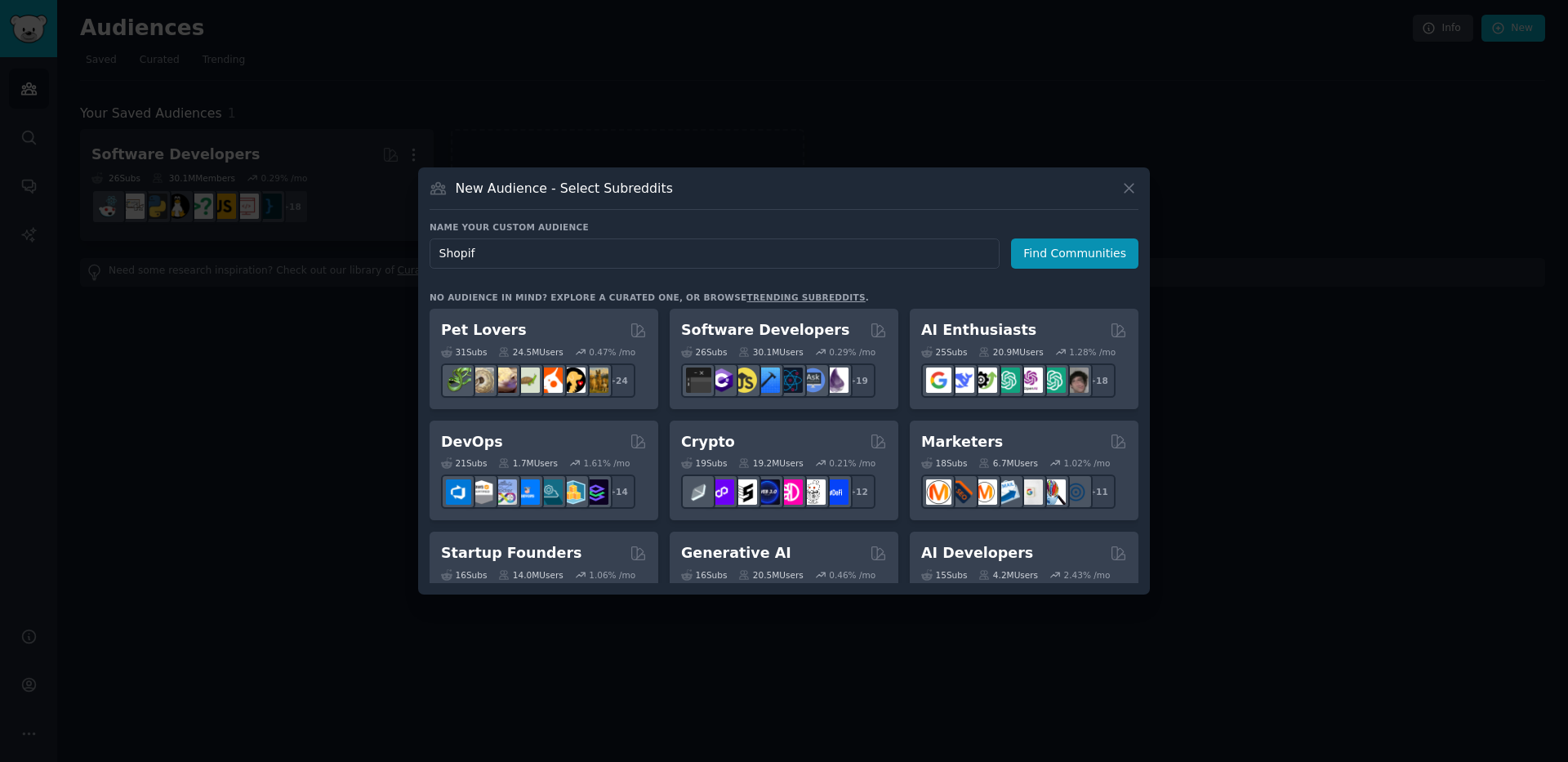
type input "Shopify"
click button "Find Communities" at bounding box center [1074, 254] width 127 height 31
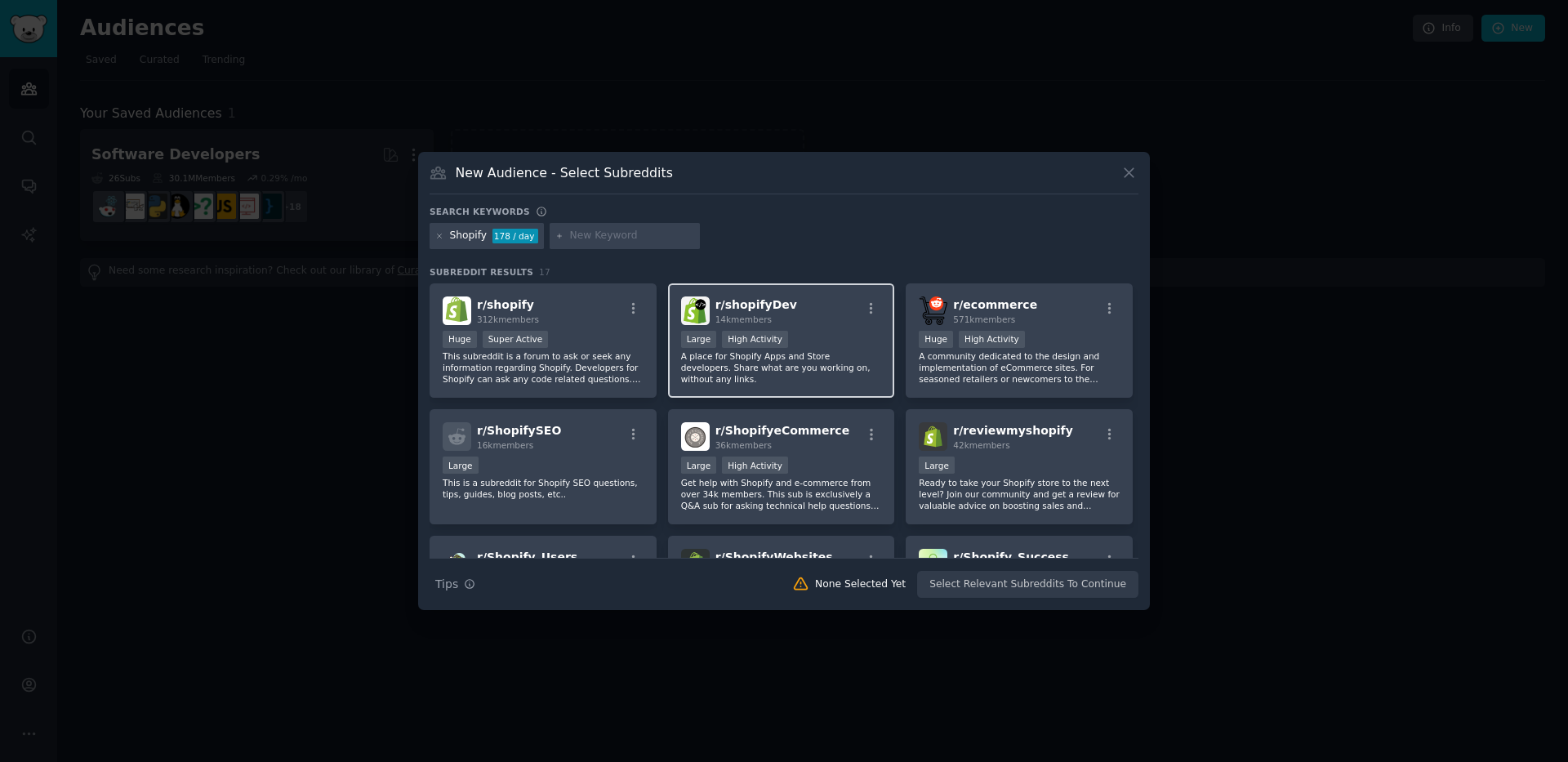
click at [851, 316] on div "r/ shopifyDev 14k members" at bounding box center [782, 311] width 201 height 29
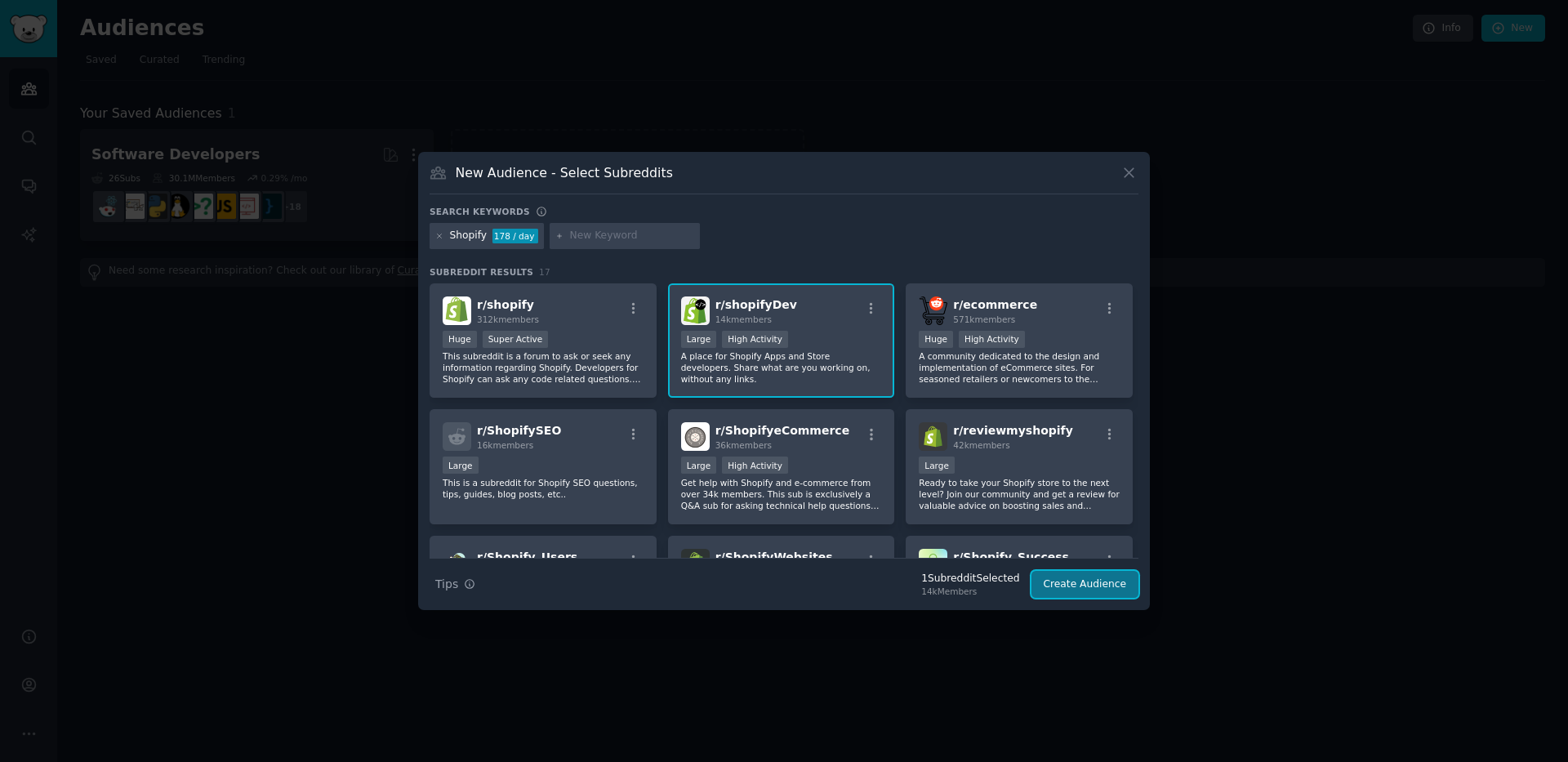
click at [1103, 587] on button "Create Audience" at bounding box center [1085, 584] width 108 height 28
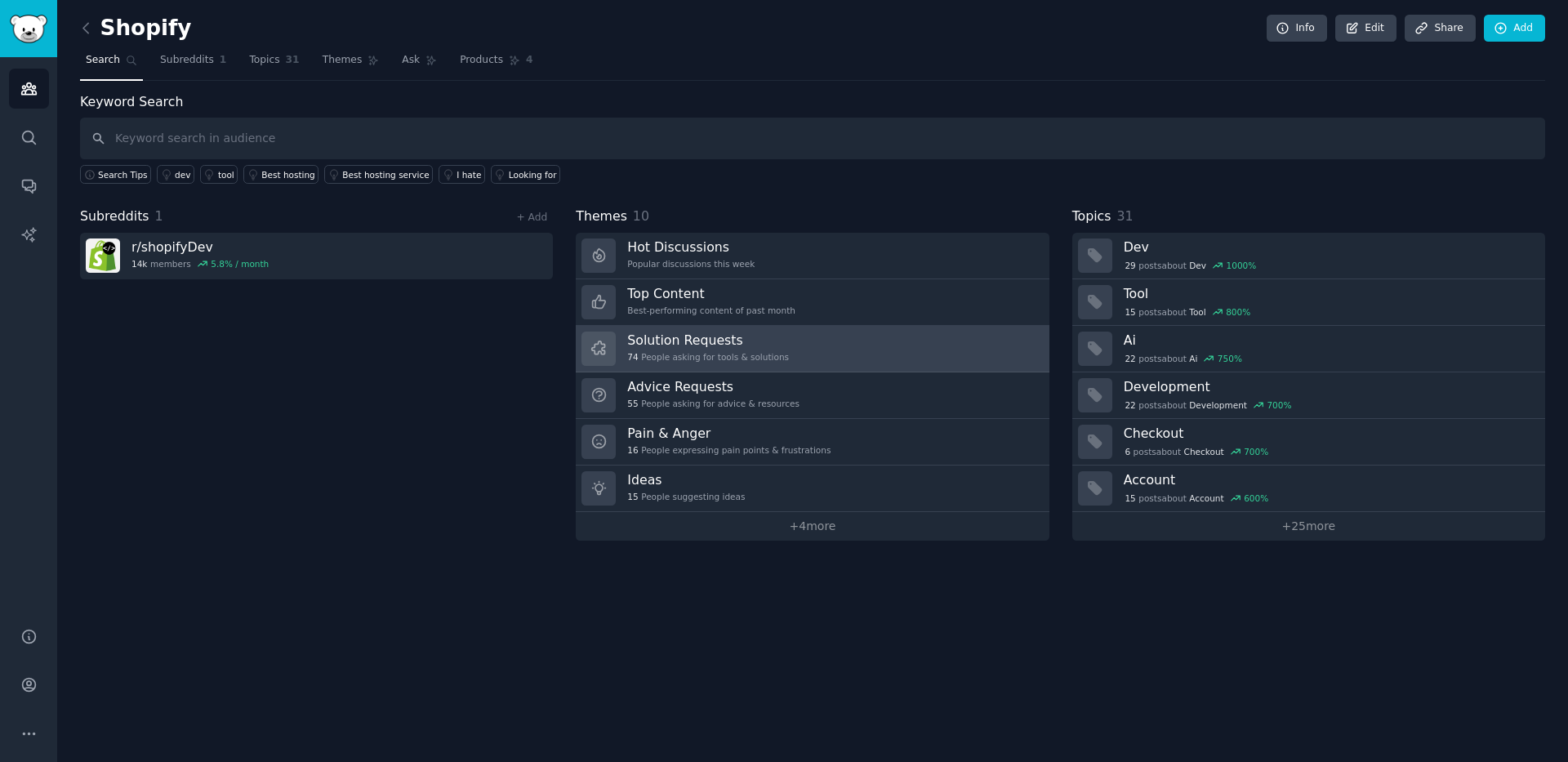
click at [756, 351] on div "74 People asking for tools & solutions" at bounding box center [707, 357] width 161 height 11
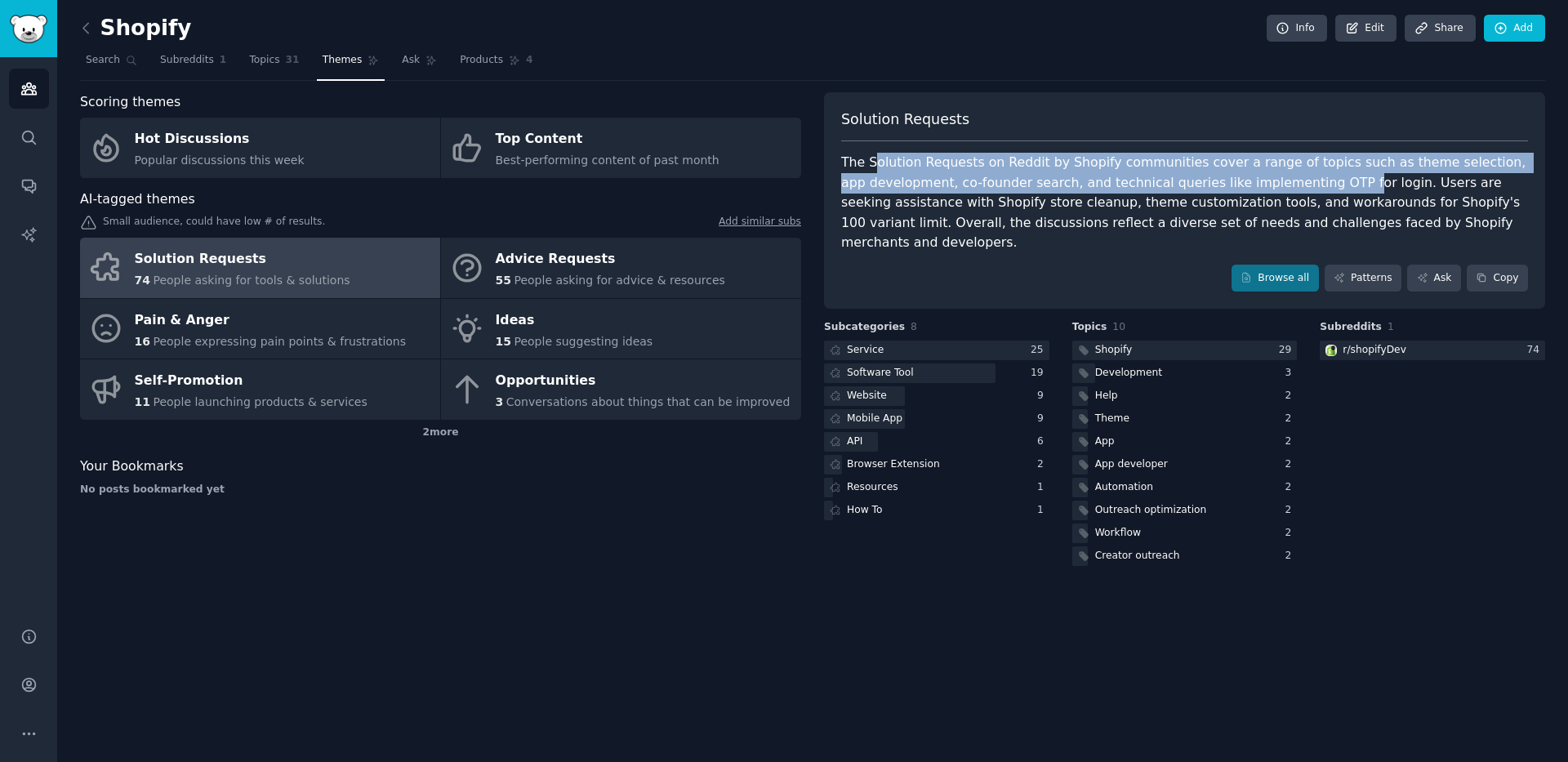
drag, startPoint x: 870, startPoint y: 163, endPoint x: 1294, endPoint y: 200, distance: 425.6
click at [1305, 192] on div "The Solution Requests on Reddit by Shopify communities cover a range of topics …" at bounding box center [1184, 202] width 687 height 100
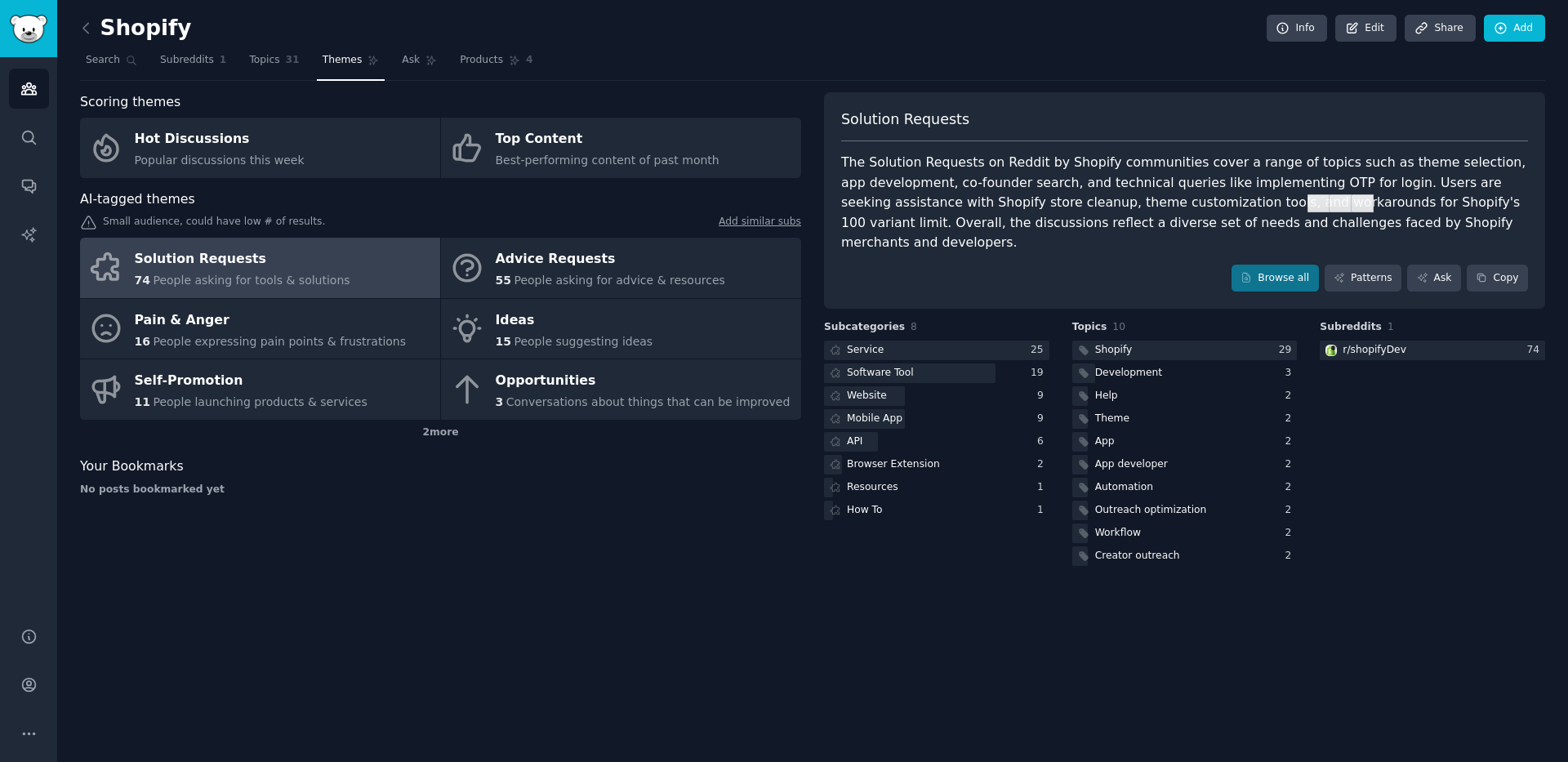
click at [1198, 288] on div "Solution Requests The Solution Requests on Reddit by Shopify communities cover …" at bounding box center [1184, 331] width 721 height 477
click at [1278, 265] on link "Browse all" at bounding box center [1275, 278] width 88 height 28
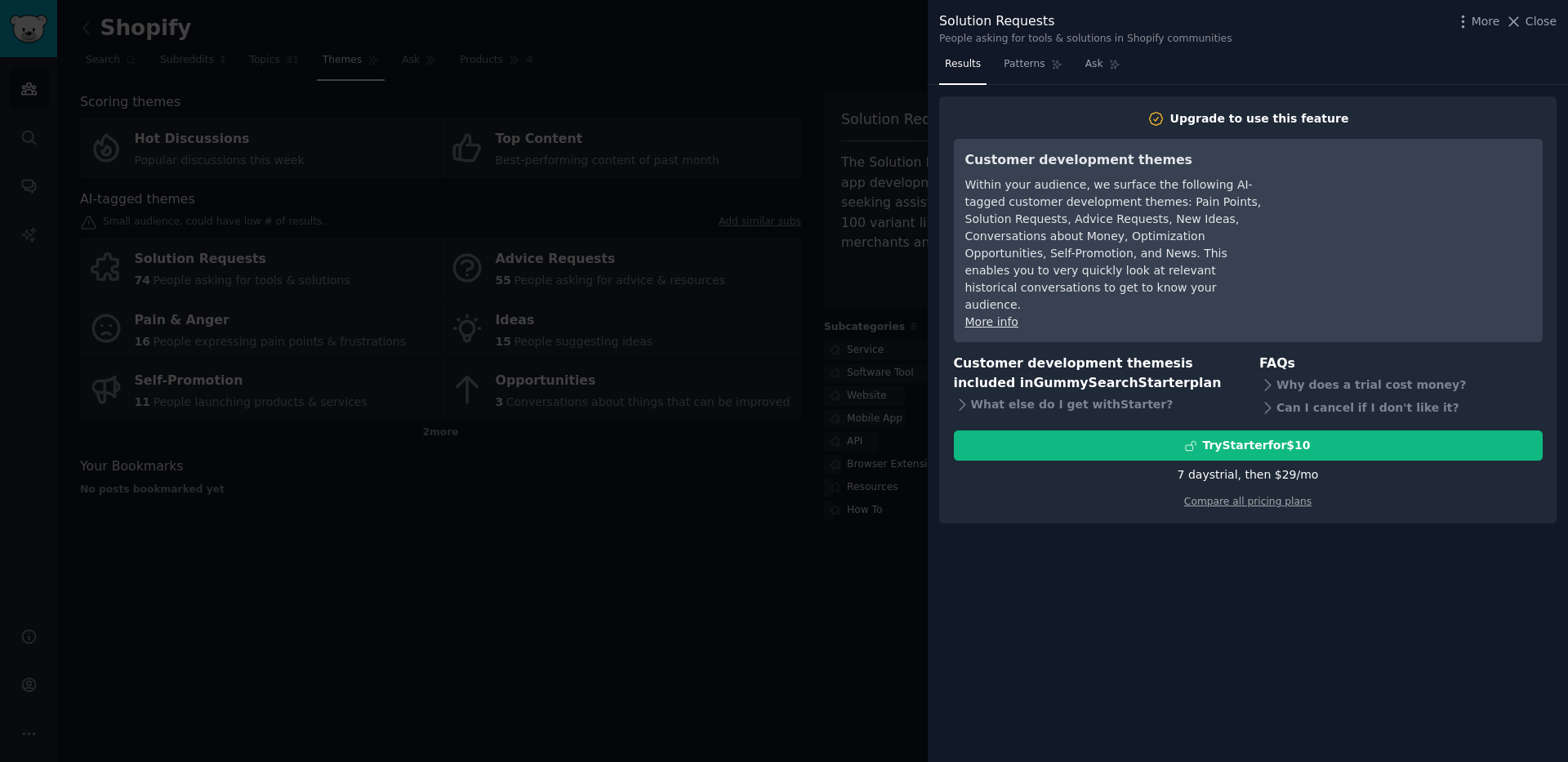
click at [733, 496] on div at bounding box center [784, 381] width 1568 height 762
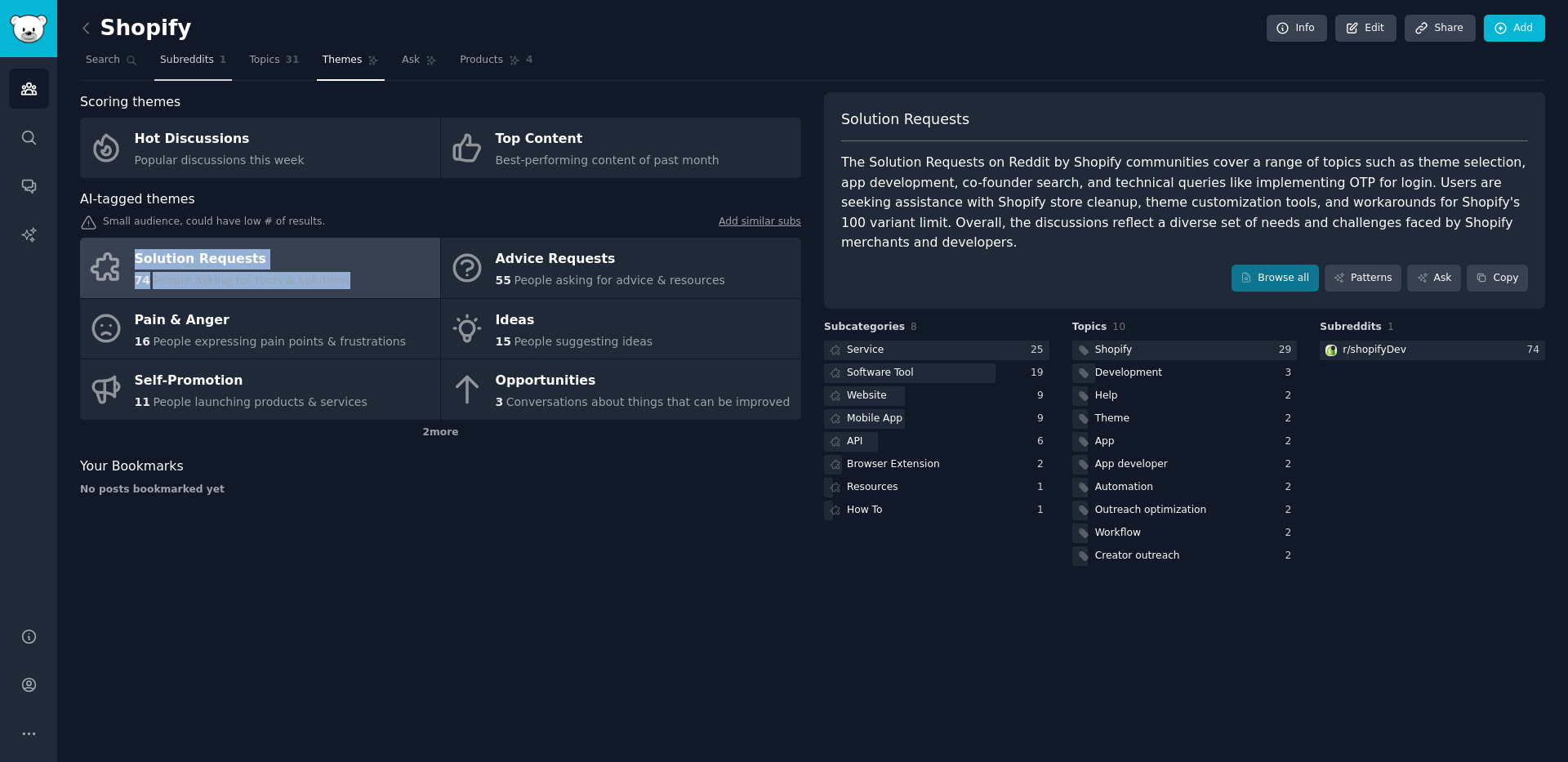
click at [173, 63] on span "Subreddits" at bounding box center [187, 60] width 53 height 14
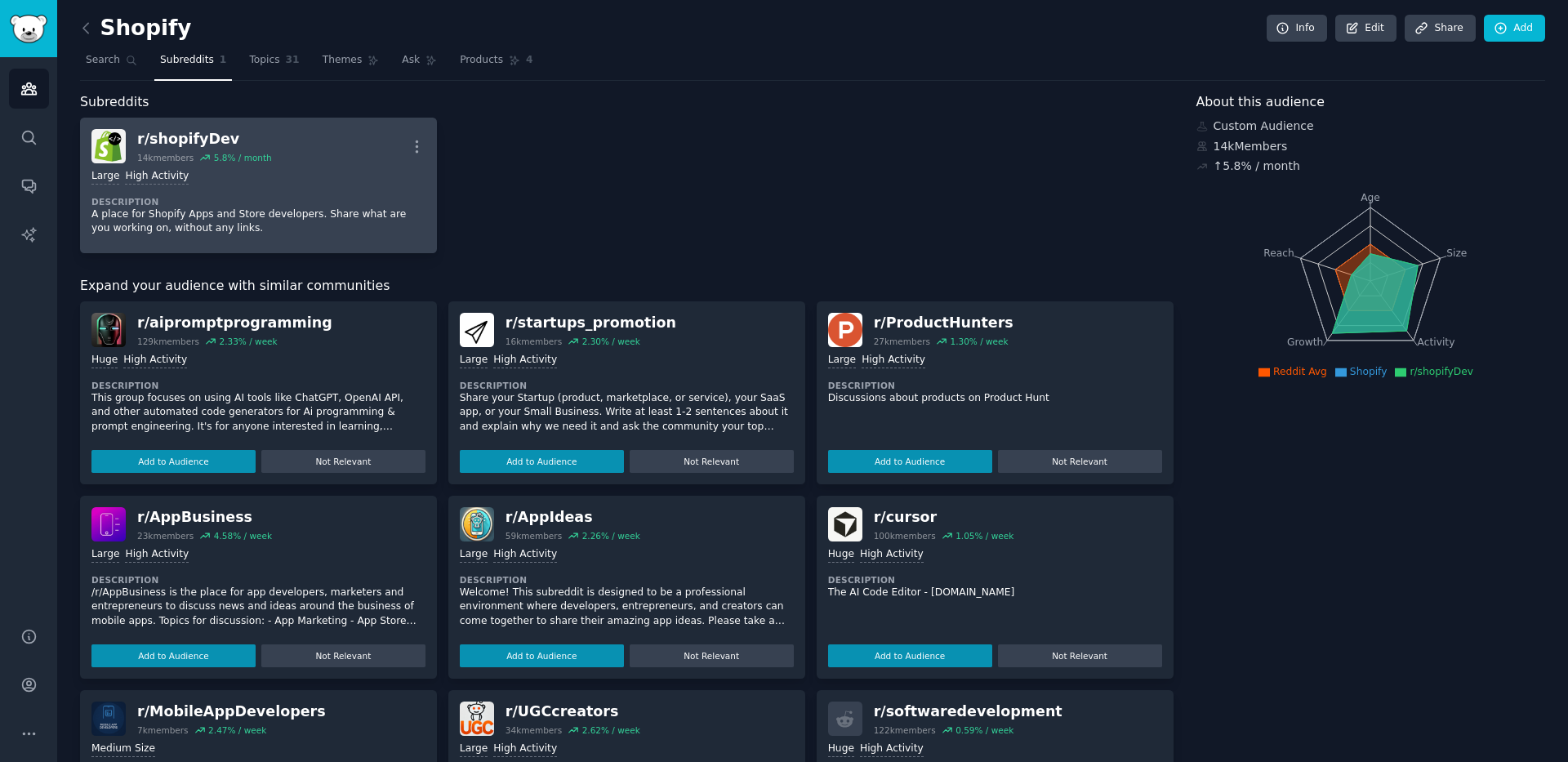
click at [272, 179] on div "Large High Activity" at bounding box center [259, 177] width 334 height 15
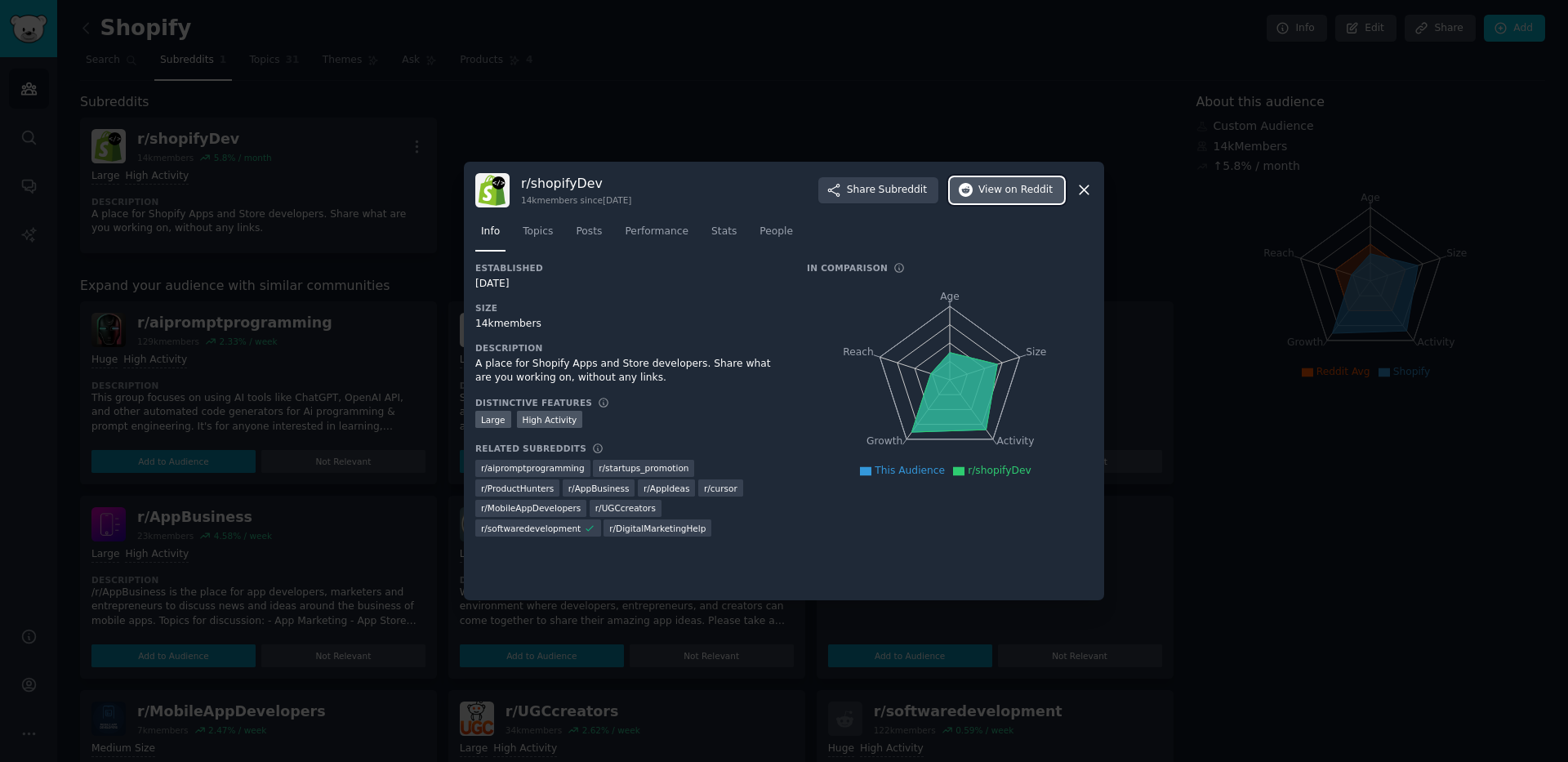
click at [995, 193] on span "View on Reddit" at bounding box center [1015, 190] width 74 height 14
click at [1021, 195] on span "on Reddit" at bounding box center [1029, 191] width 48 height 14
